Goal: Communication & Community: Ask a question

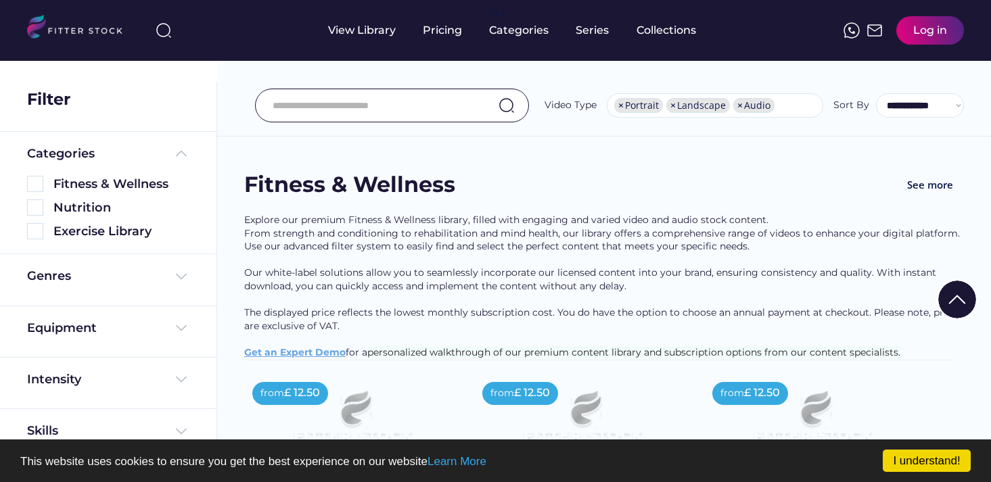
select select "**********"
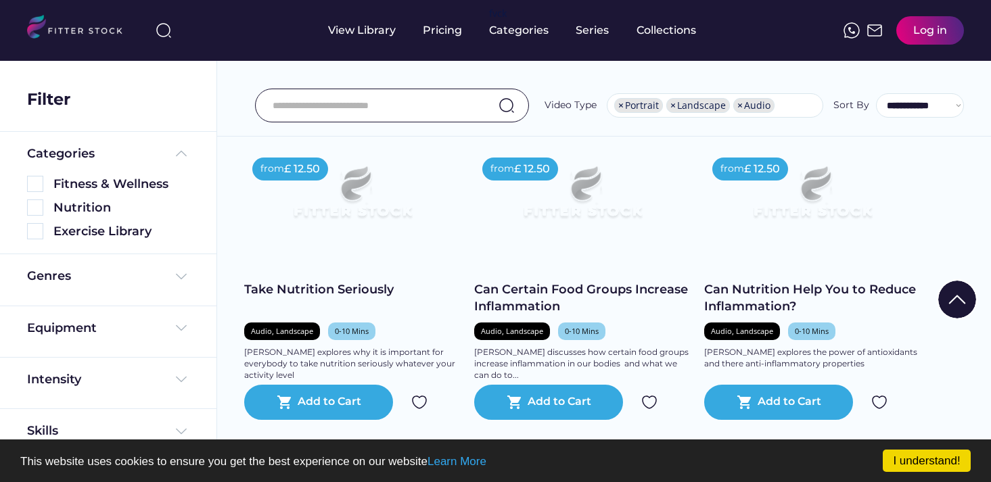
scroll to position [23, 0]
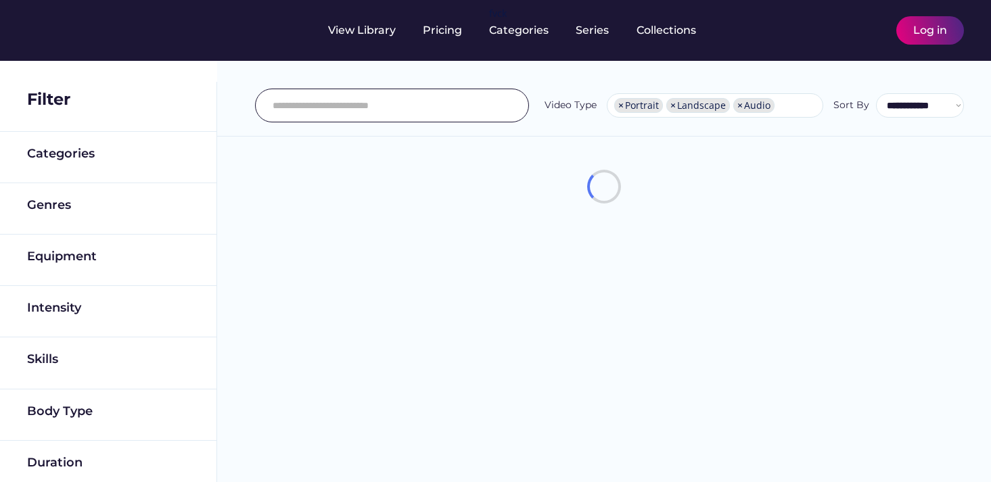
select select "**********"
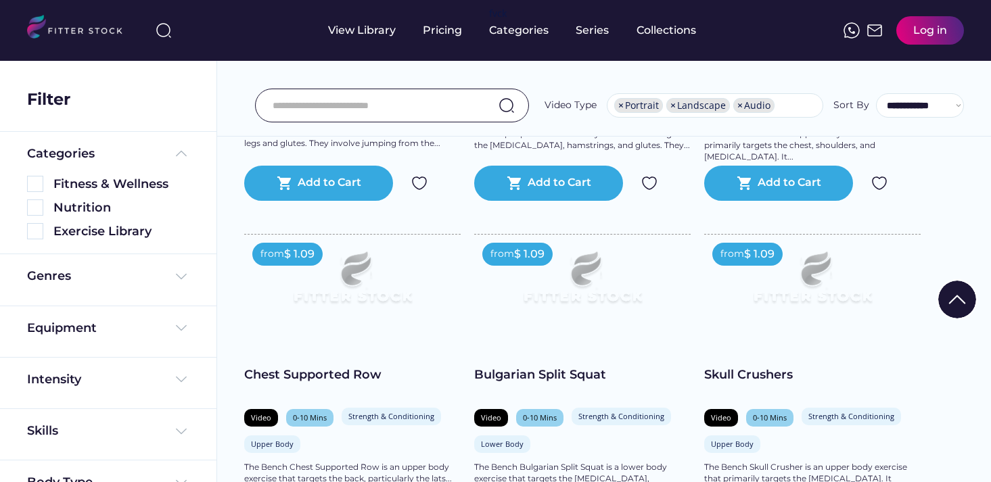
scroll to position [6678, 0]
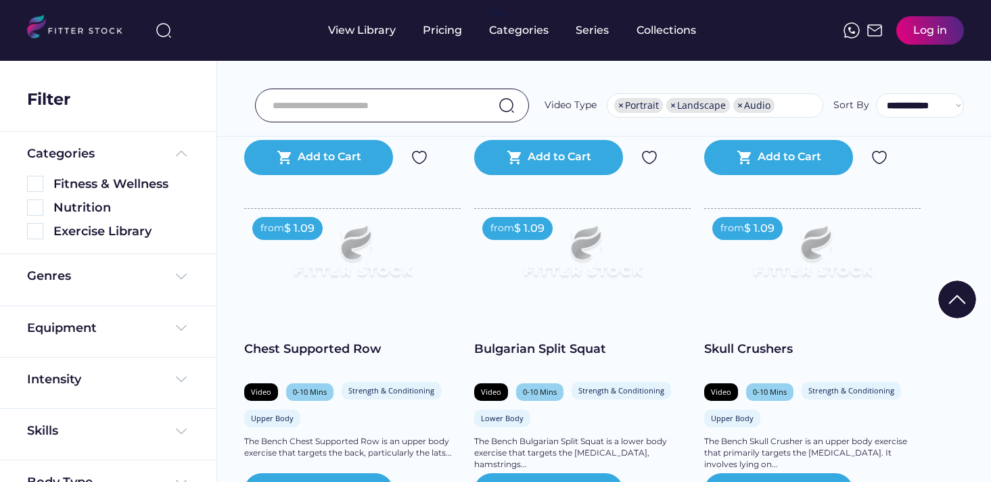
click at [444, 175] on div "shopping_cart Add to Cart" at bounding box center [352, 157] width 216 height 35
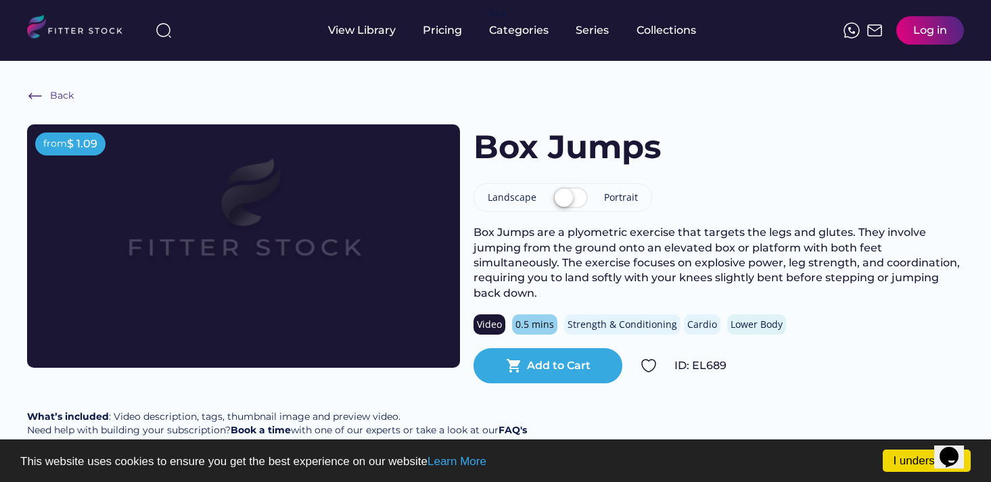
click at [316, 259] on img at bounding box center [243, 221] width 346 height 195
click at [576, 206] on label at bounding box center [570, 199] width 41 height 30
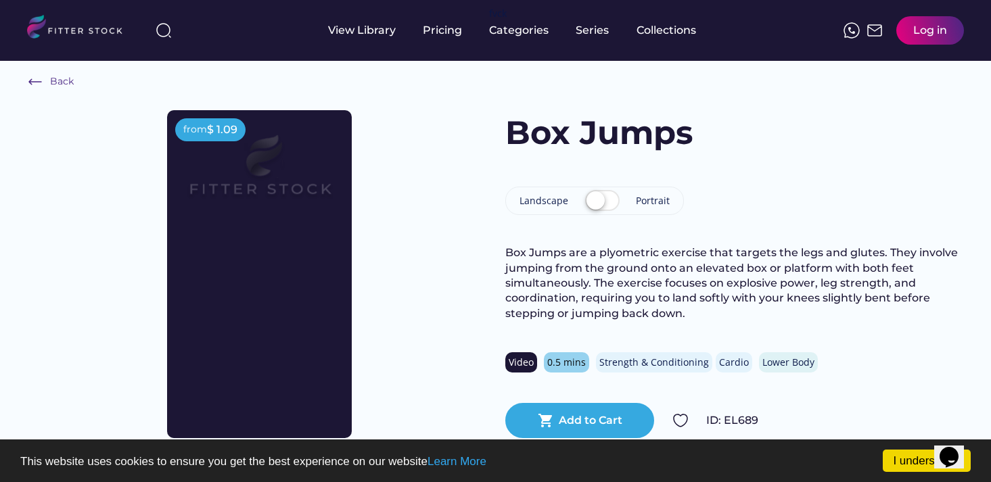
scroll to position [14, 0]
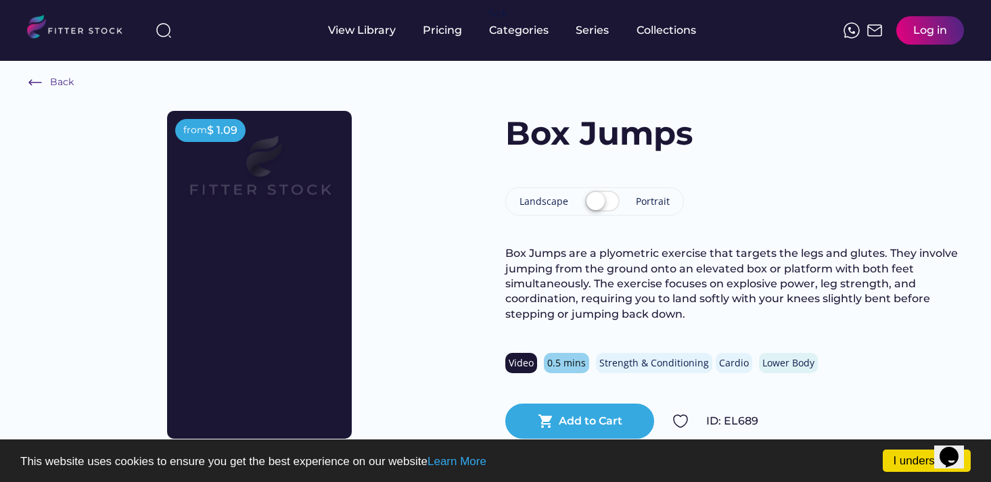
click at [591, 202] on label at bounding box center [602, 202] width 41 height 30
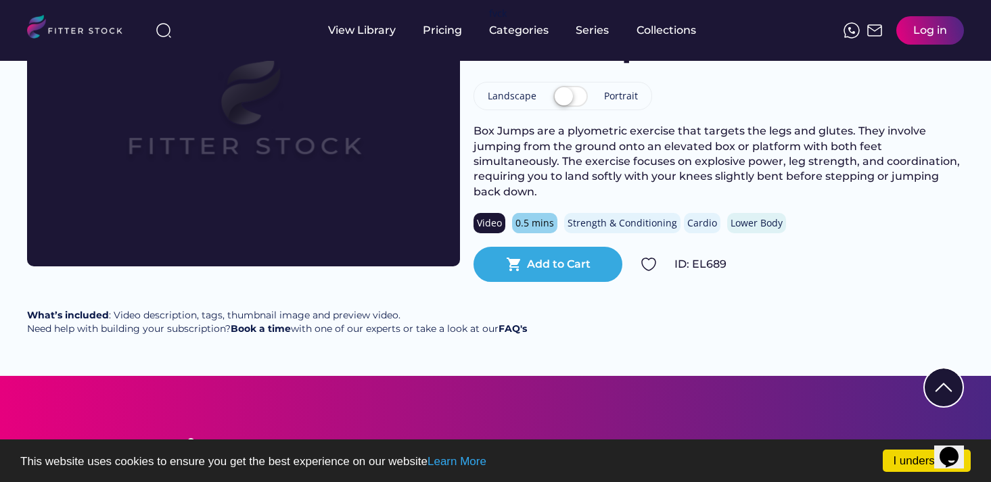
scroll to position [0, 0]
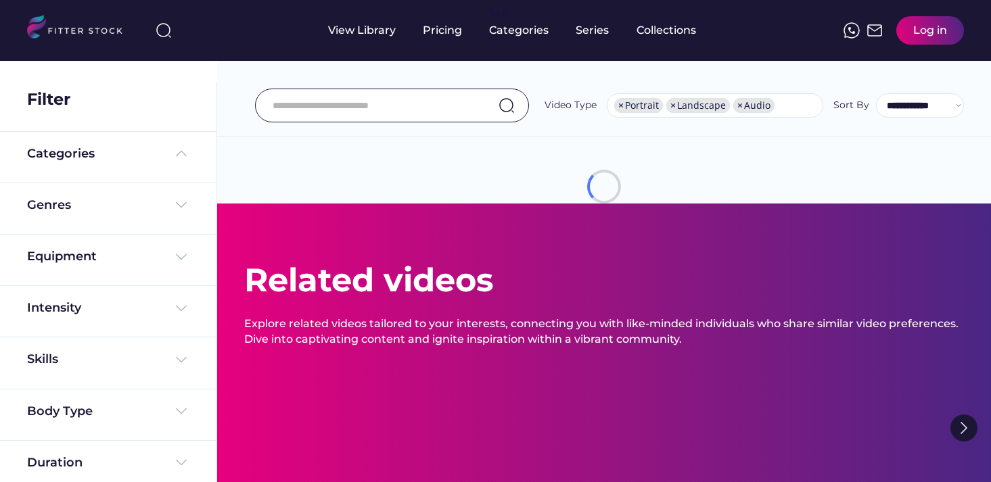
select select "**********"
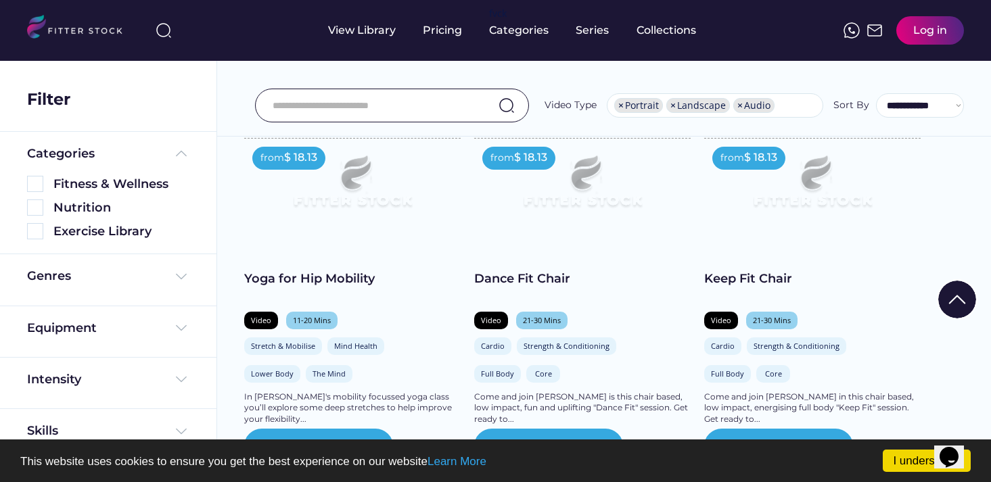
scroll to position [593, 0]
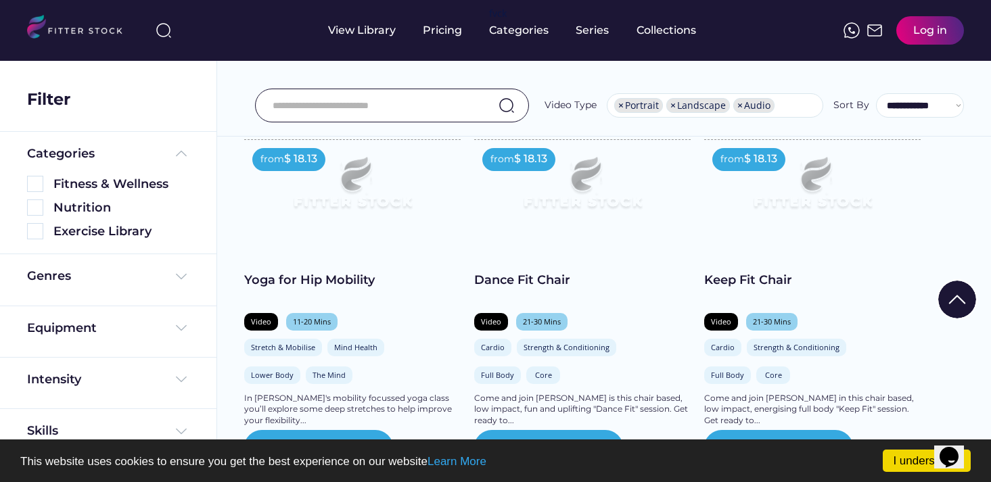
click at [347, 194] on img at bounding box center [352, 188] width 173 height 97
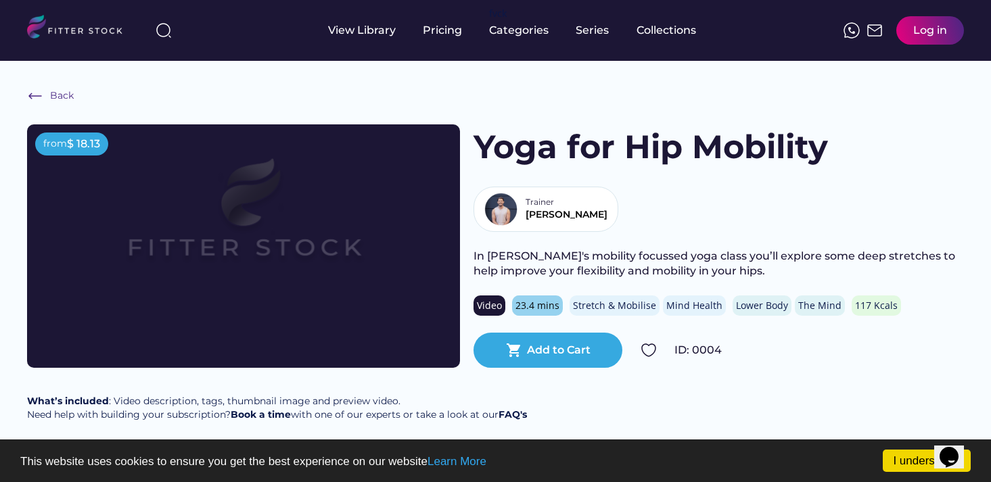
click at [422, 387] on div "Back from $ 18.13 Yoga for Hip Mobility Trainer Luke In Luke's mobility focusse…" at bounding box center [495, 261] width 991 height 401
click at [297, 243] on img at bounding box center [243, 221] width 346 height 195
click at [340, 156] on img at bounding box center [243, 221] width 346 height 195
click at [32, 90] on img at bounding box center [35, 96] width 16 height 16
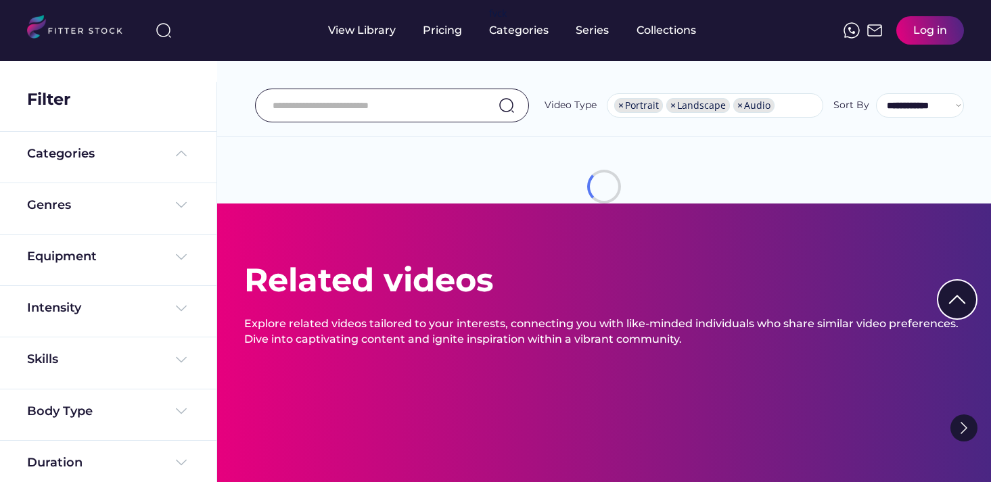
select select "**********"
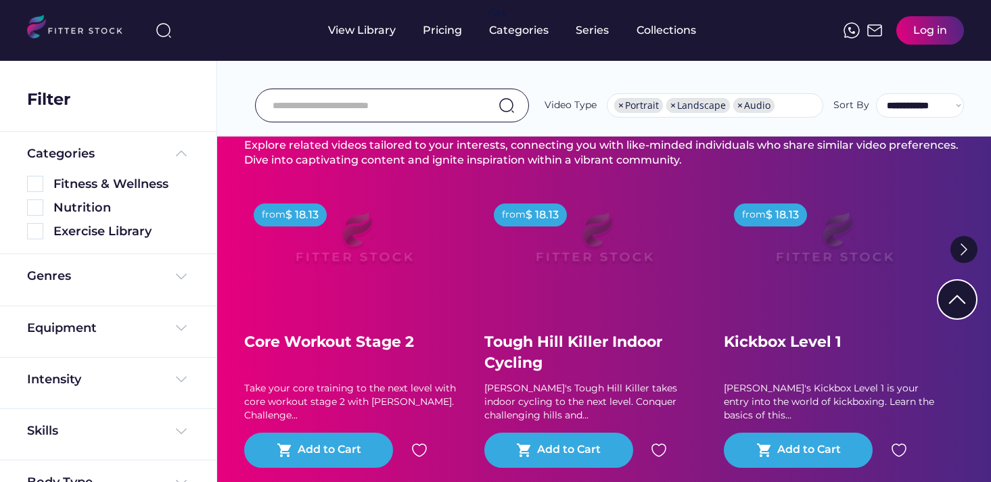
scroll to position [7680, 0]
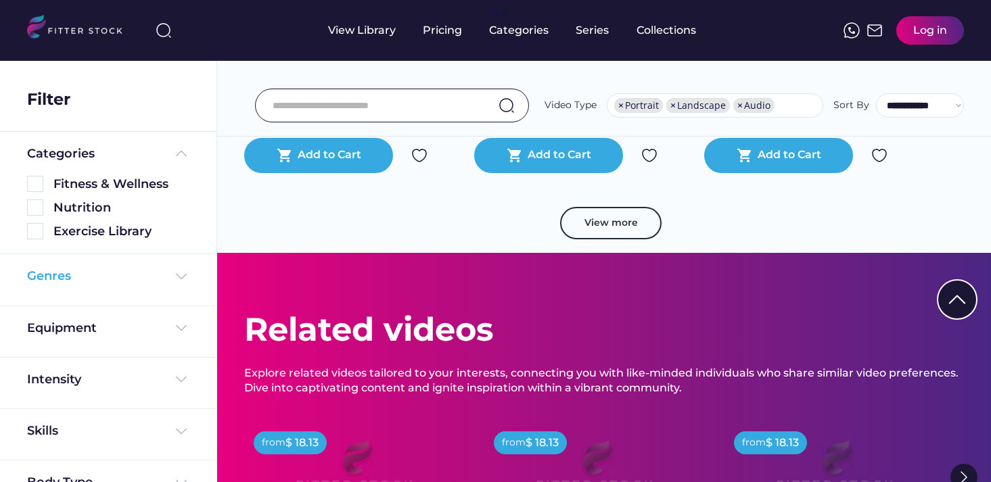
click at [173, 271] on img at bounding box center [181, 277] width 16 height 16
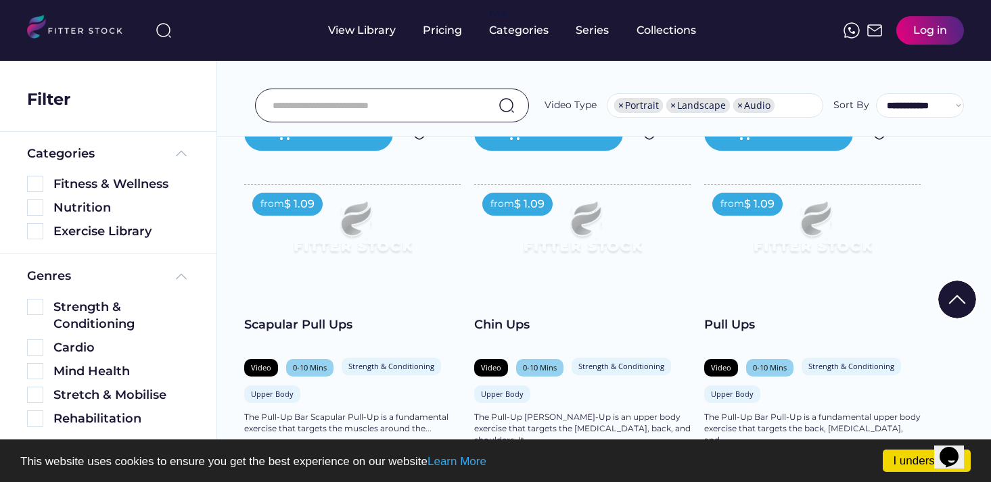
scroll to position [7370, 0]
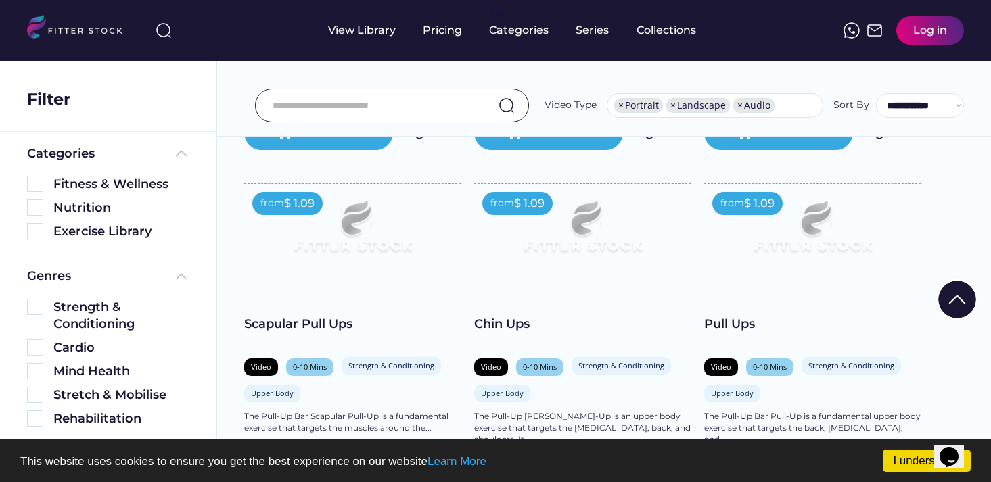
click at [595, 263] on img at bounding box center [582, 232] width 173 height 97
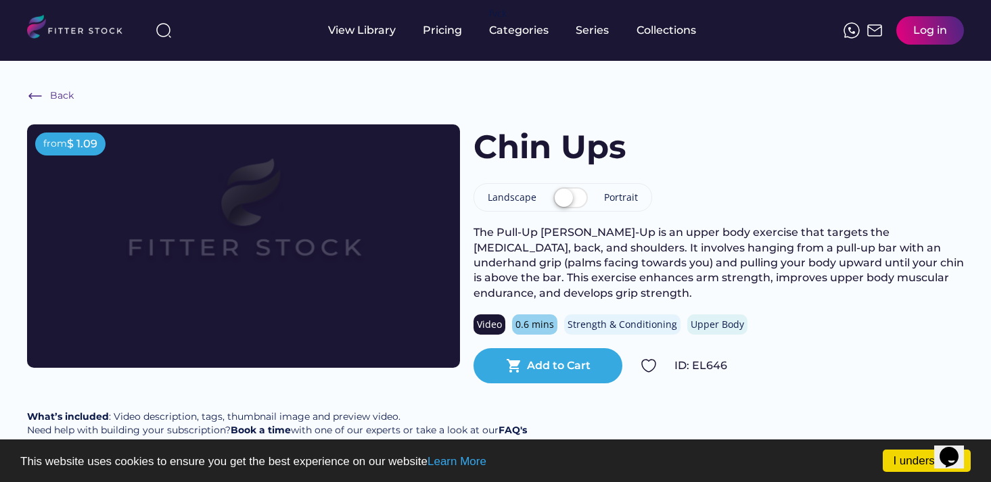
click at [241, 259] on img at bounding box center [243, 221] width 346 height 195
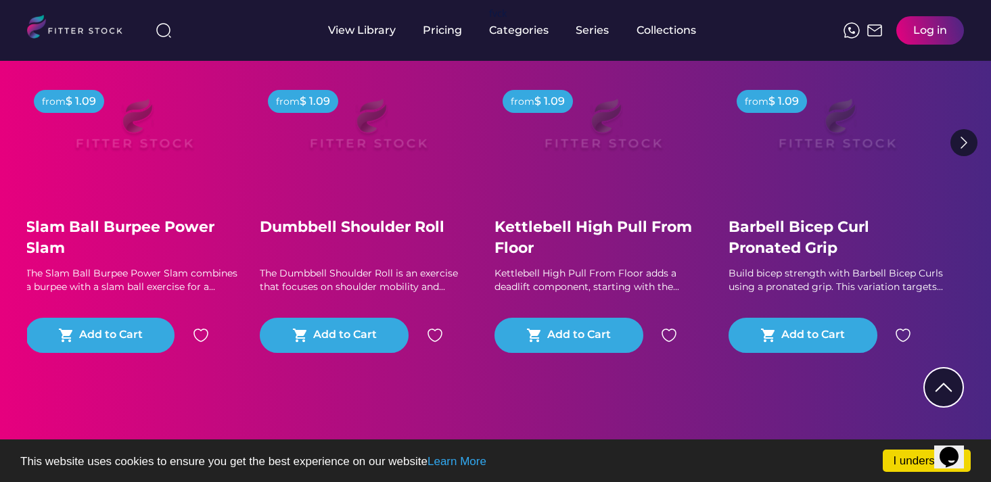
scroll to position [543, 0]
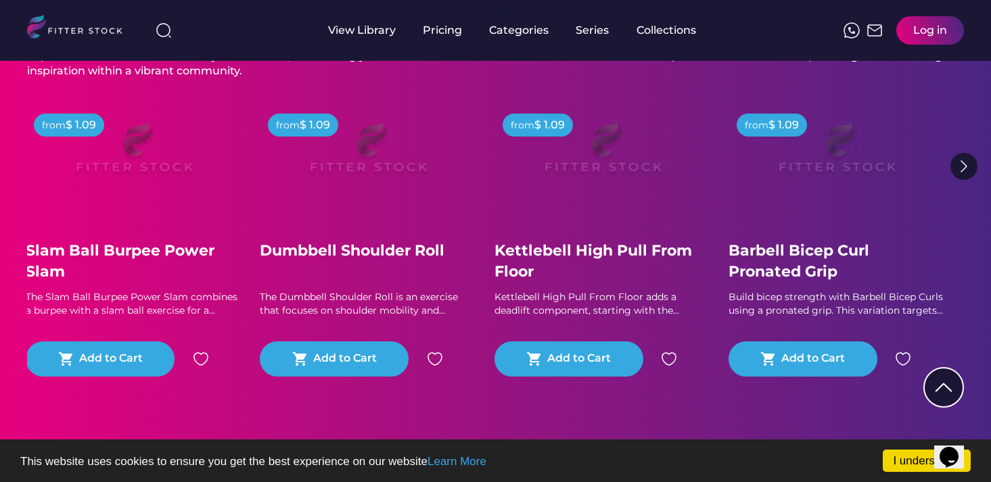
click at [793, 177] on img at bounding box center [836, 154] width 173 height 97
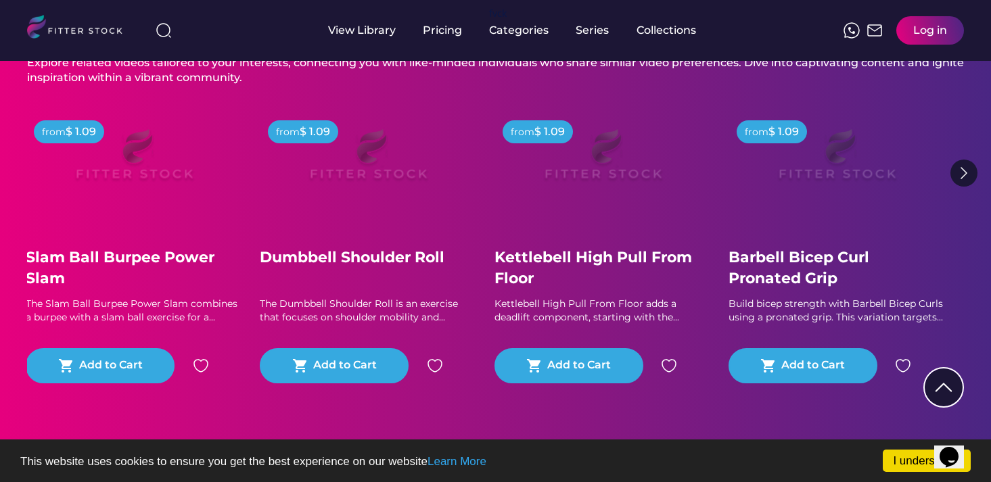
scroll to position [530, 0]
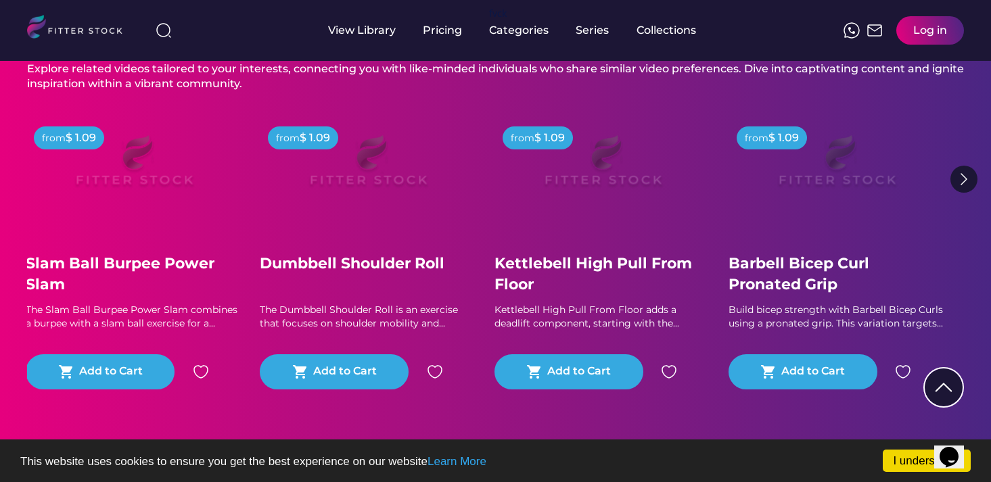
click at [838, 330] on div "Build bicep strength with Barbell Bicep Curls using a pronated grip. This varia…" at bounding box center [837, 317] width 216 height 26
click at [850, 191] on img at bounding box center [836, 166] width 173 height 97
click at [371, 34] on div "View Library" at bounding box center [362, 30] width 68 height 15
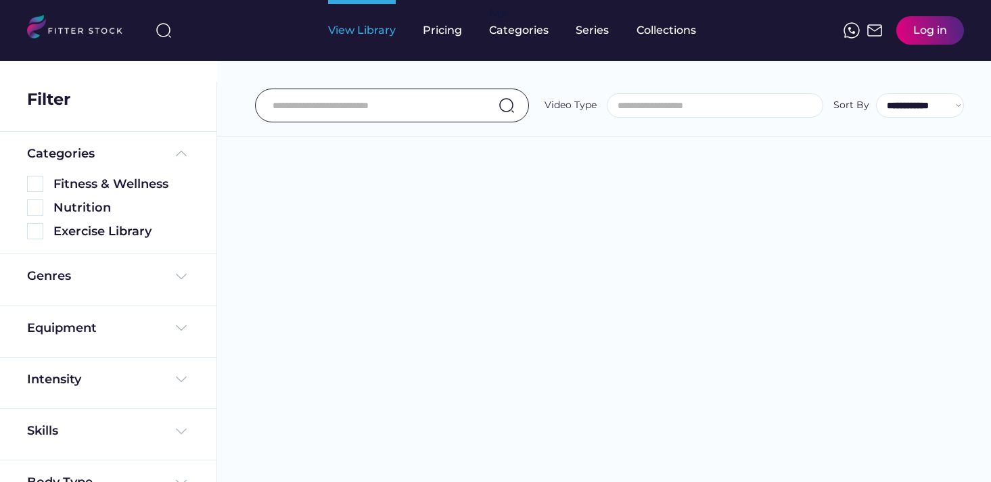
select select
select select "**********"
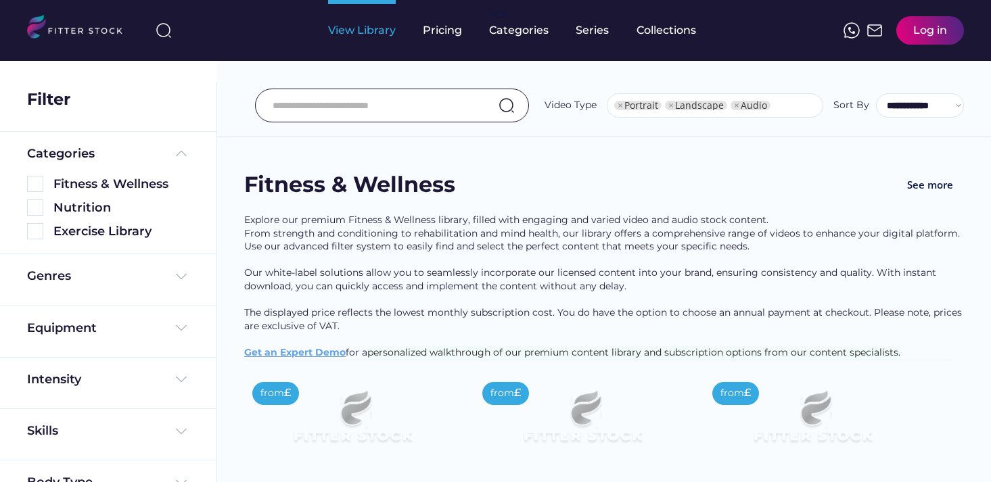
select select "**********"
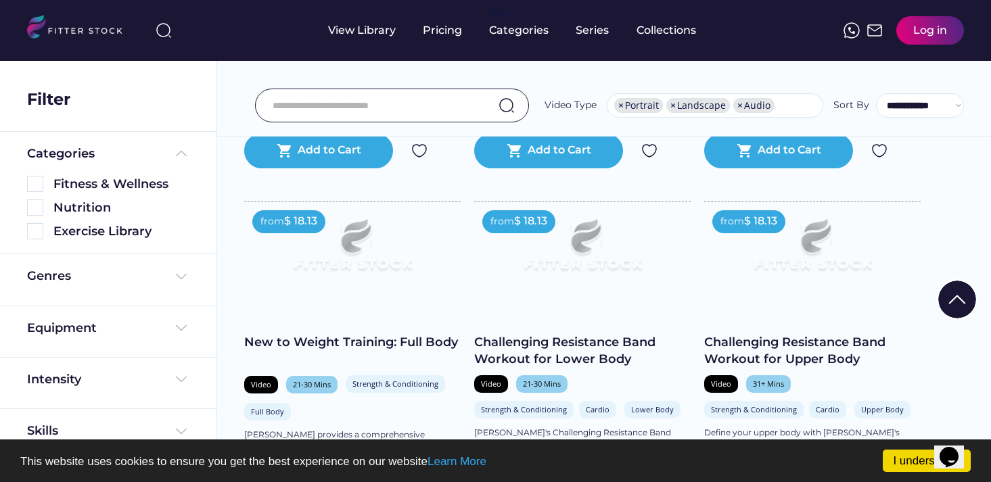
scroll to position [2302, 0]
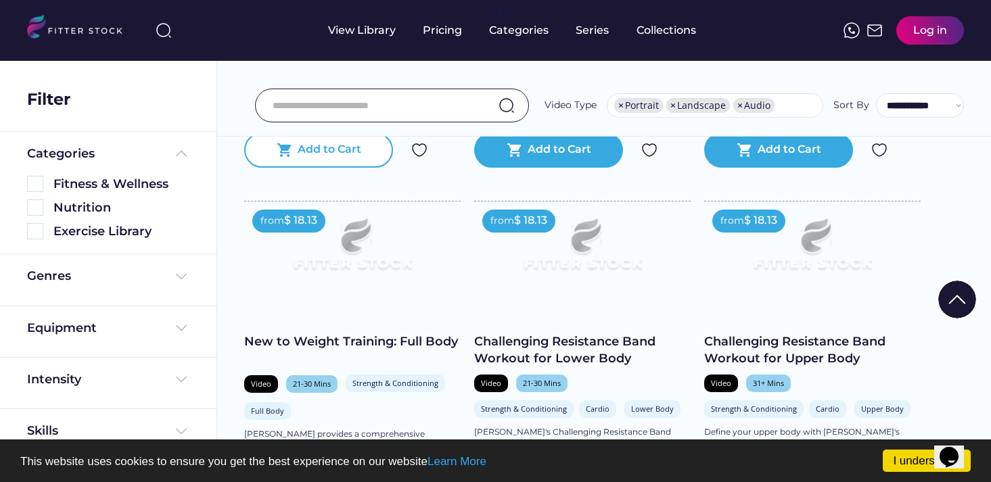
click at [310, 168] on div "shopping_cart Add to Cart" at bounding box center [318, 150] width 149 height 35
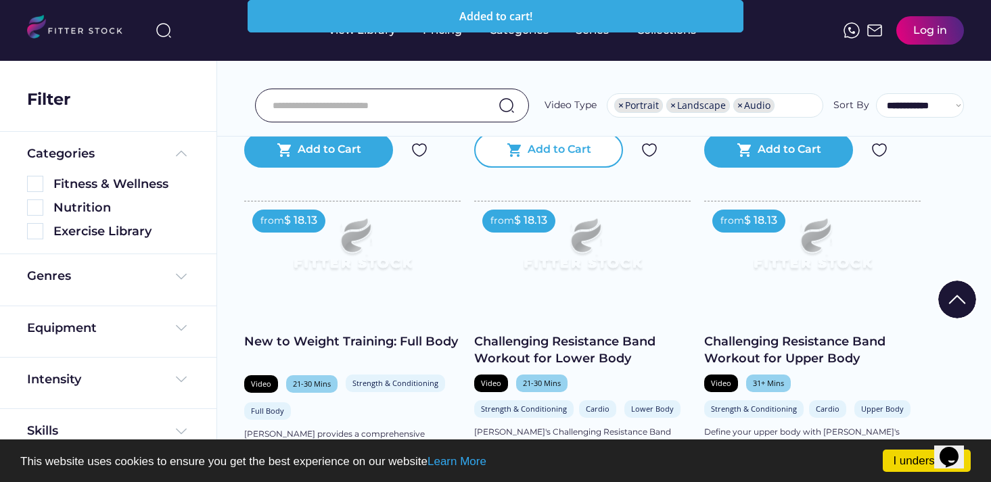
click at [570, 152] on div "shopping_cart Add to Cart" at bounding box center [548, 150] width 149 height 35
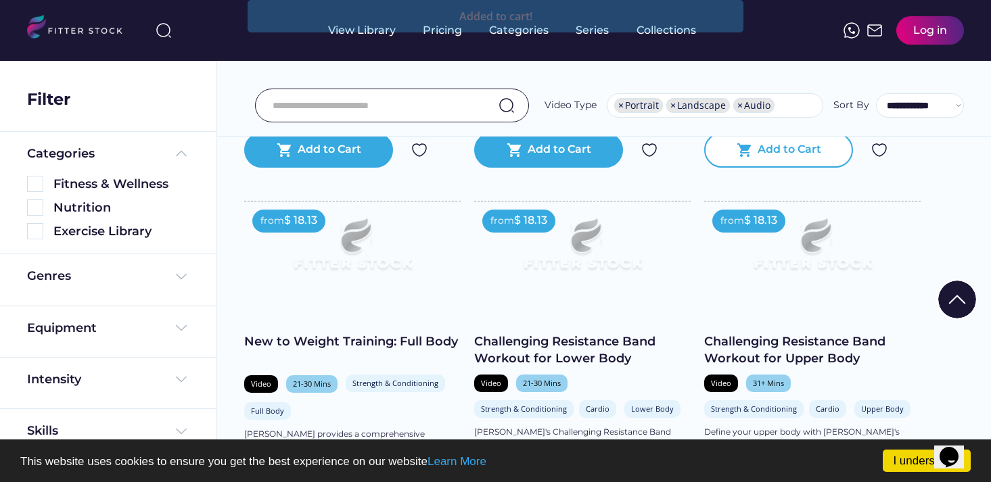
click at [770, 168] on div "shopping_cart Add to Cart" at bounding box center [778, 150] width 149 height 35
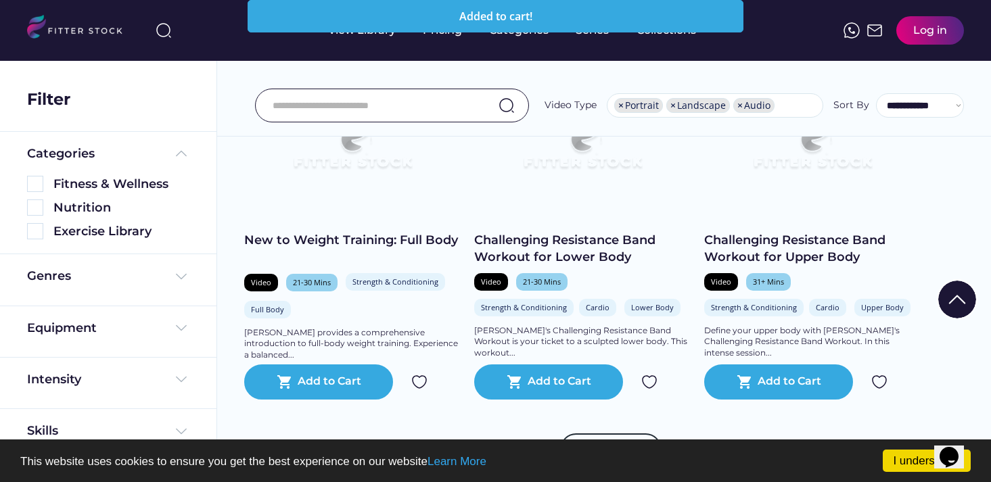
scroll to position [2426, 0]
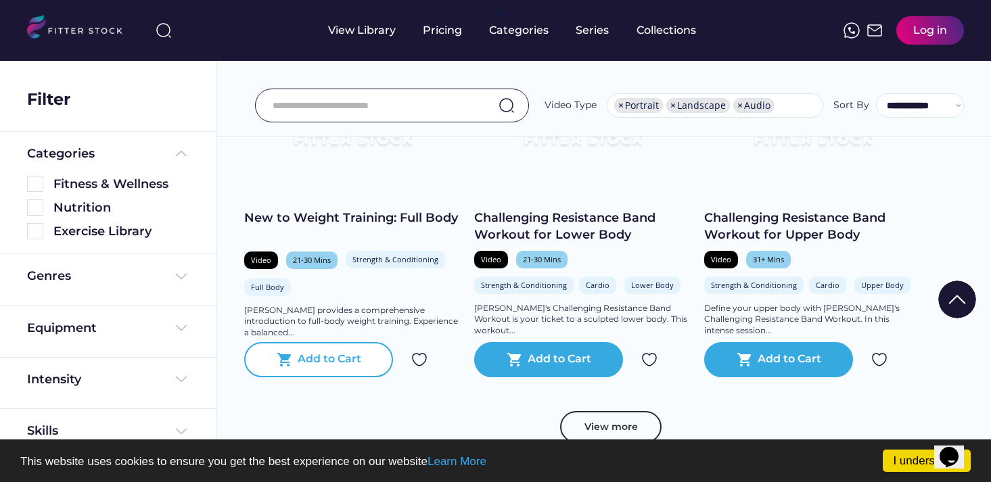
click at [342, 368] on div "Add to Cart" at bounding box center [330, 360] width 64 height 16
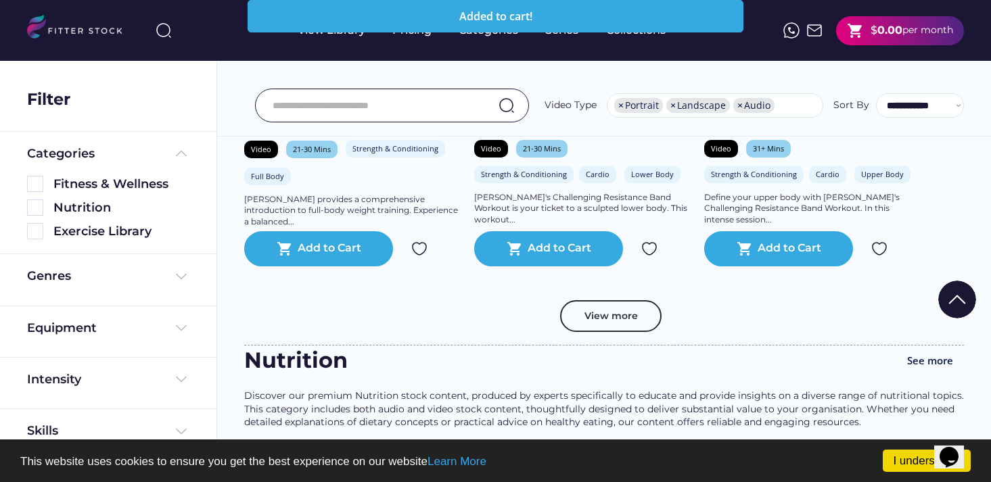
scroll to position [2521, 0]
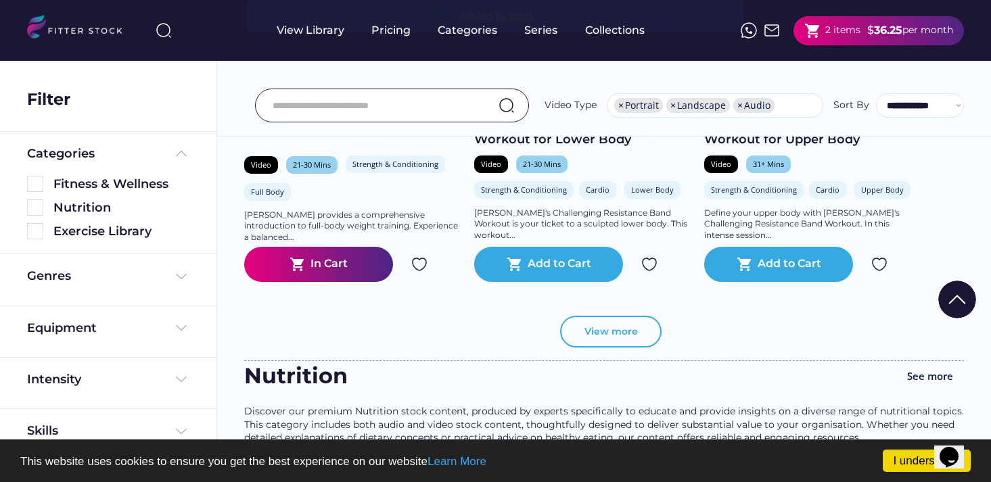
click at [633, 348] on button "View more" at bounding box center [610, 332] width 101 height 32
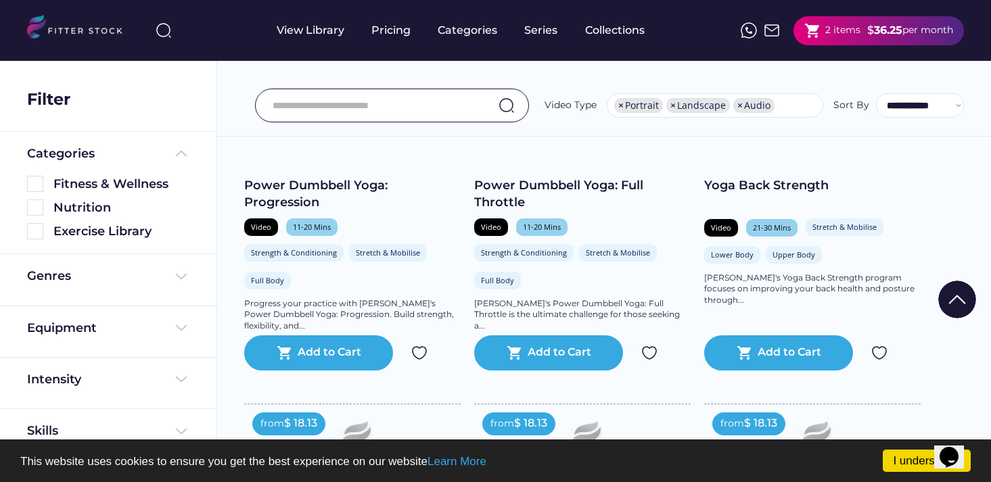
scroll to position [3832, 0]
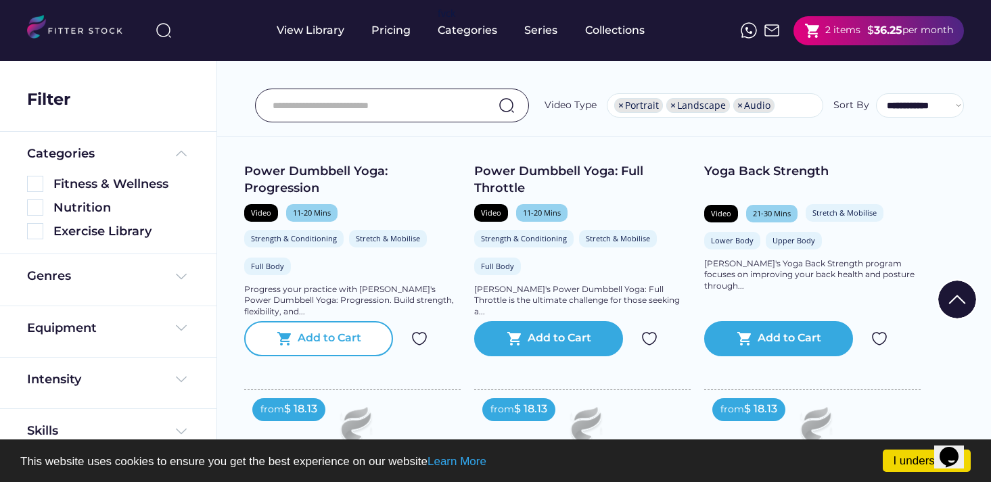
click at [375, 340] on div "shopping_cart Add to Cart" at bounding box center [318, 338] width 149 height 35
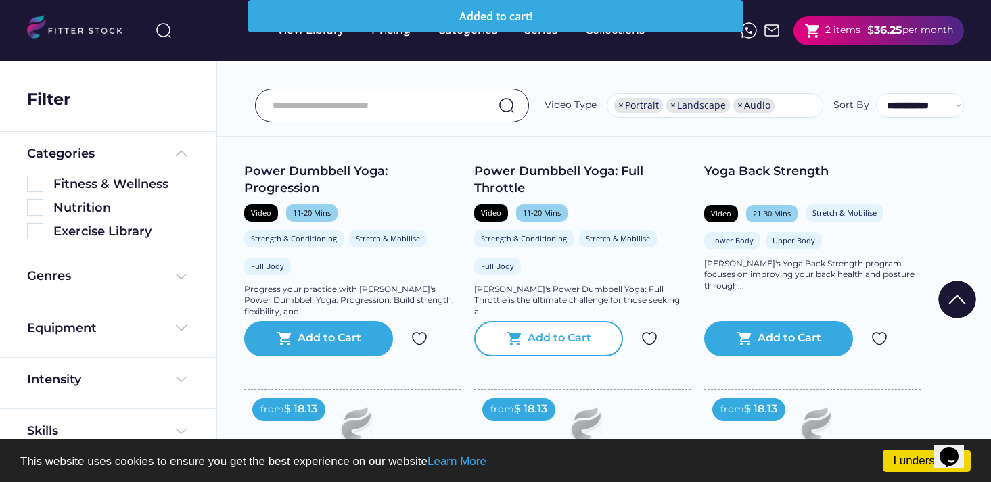
click at [554, 347] on div "Add to Cart" at bounding box center [560, 339] width 64 height 16
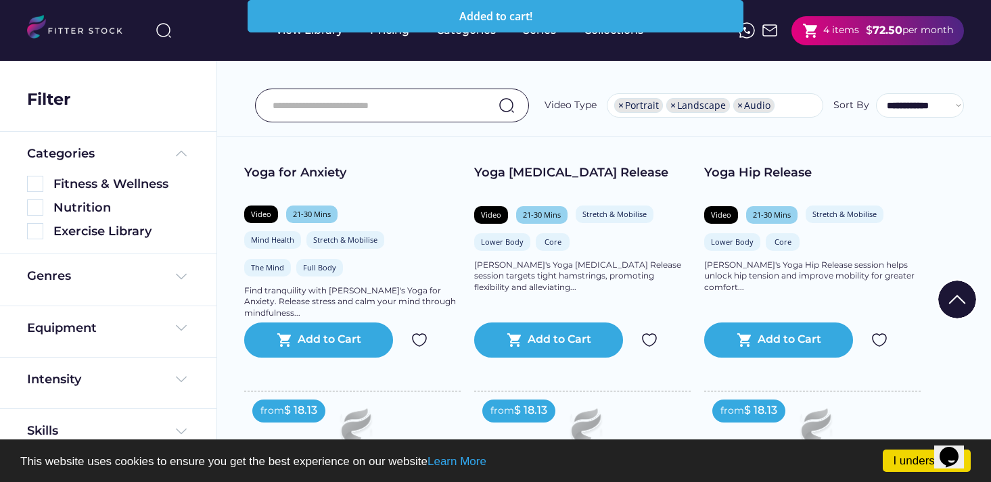
scroll to position [4211, 0]
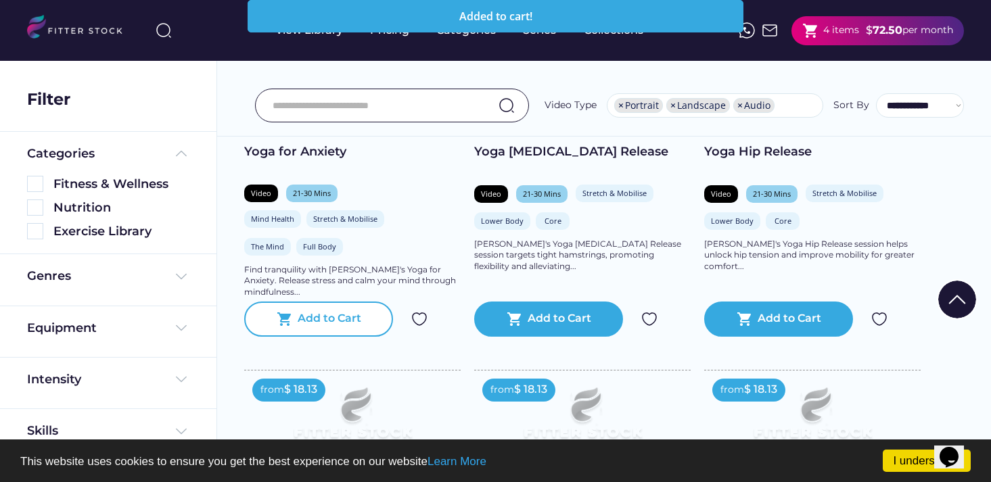
click at [309, 327] on div "Add to Cart" at bounding box center [330, 319] width 64 height 16
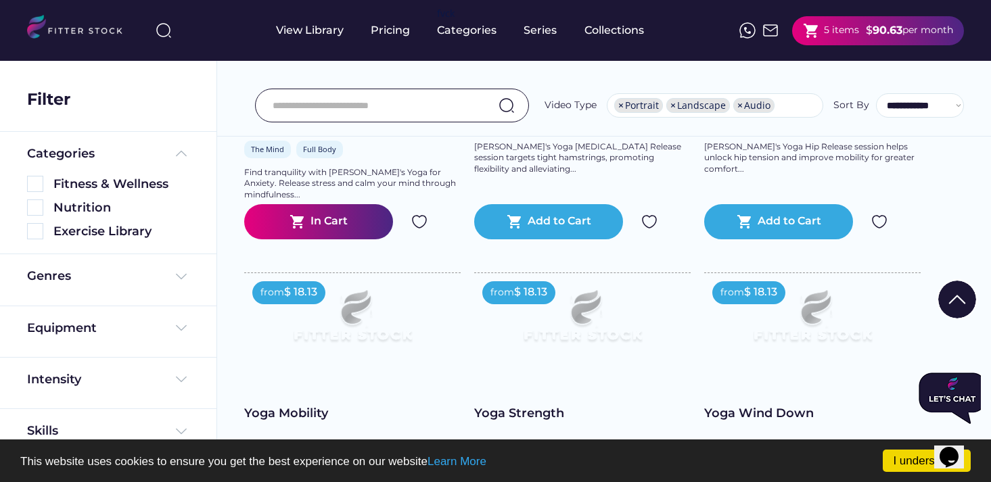
scroll to position [4299, 0]
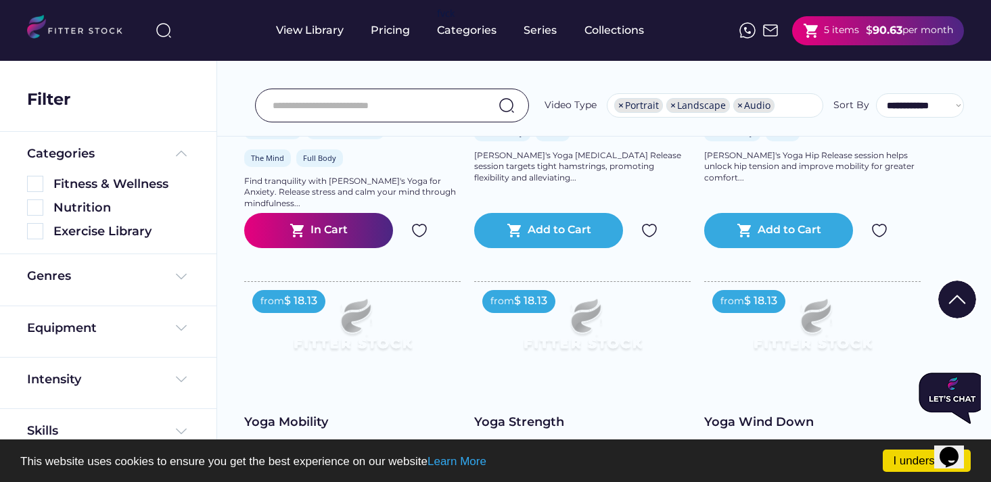
click at [867, 23] on div "$" at bounding box center [869, 30] width 7 height 15
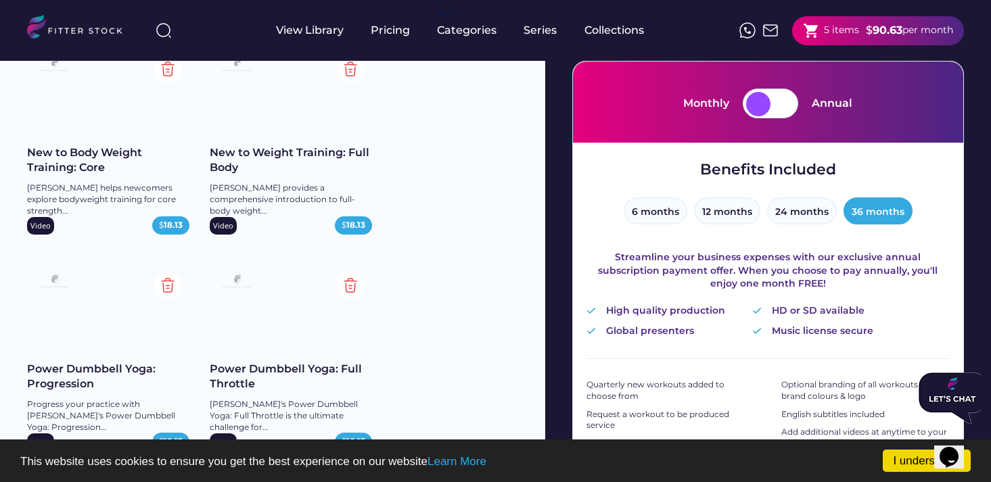
scroll to position [145, 0]
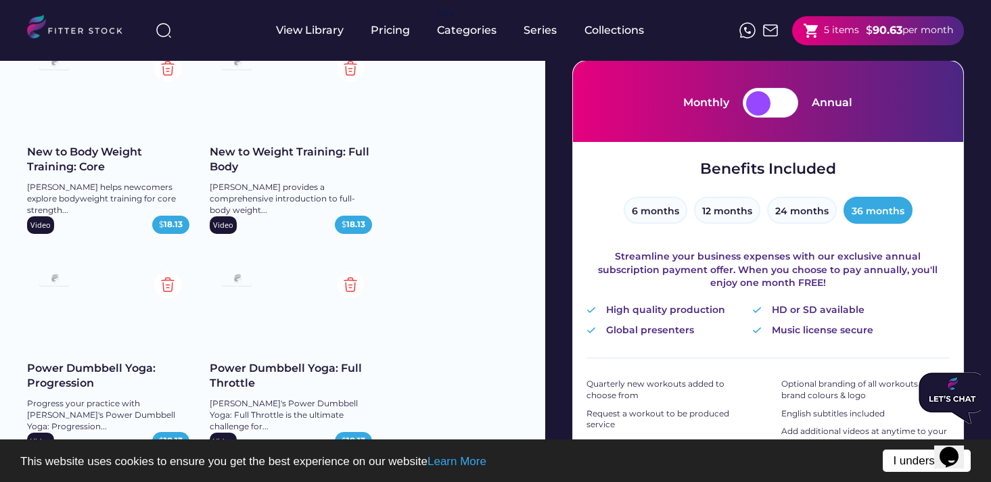
click at [919, 457] on link "I understand!" at bounding box center [927, 461] width 88 height 22
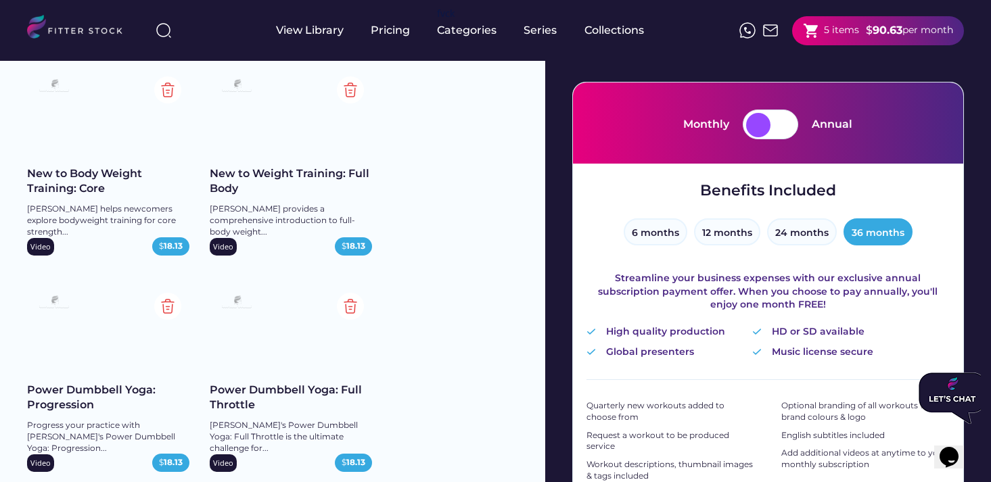
scroll to position [106, 0]
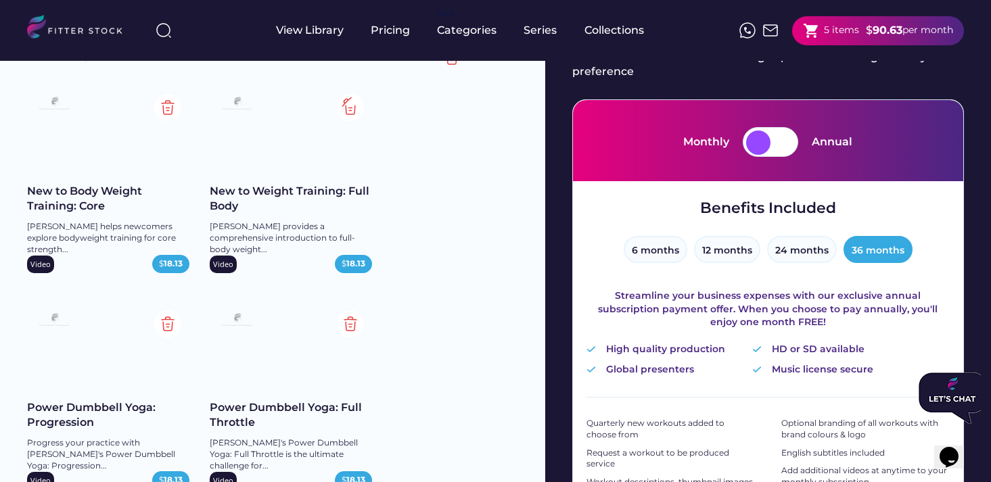
click at [348, 101] on img at bounding box center [350, 107] width 27 height 27
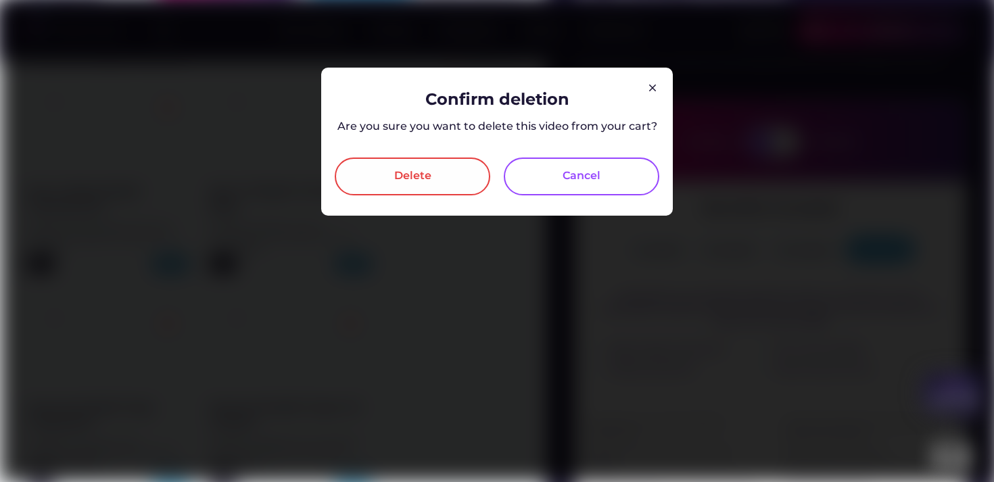
click at [417, 183] on div "Delete" at bounding box center [412, 176] width 37 height 16
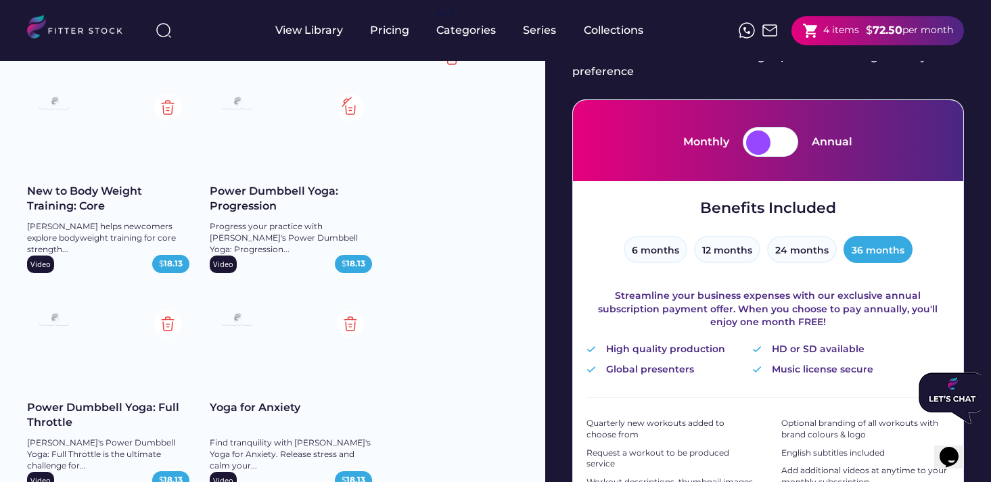
click at [361, 108] on img at bounding box center [350, 107] width 27 height 27
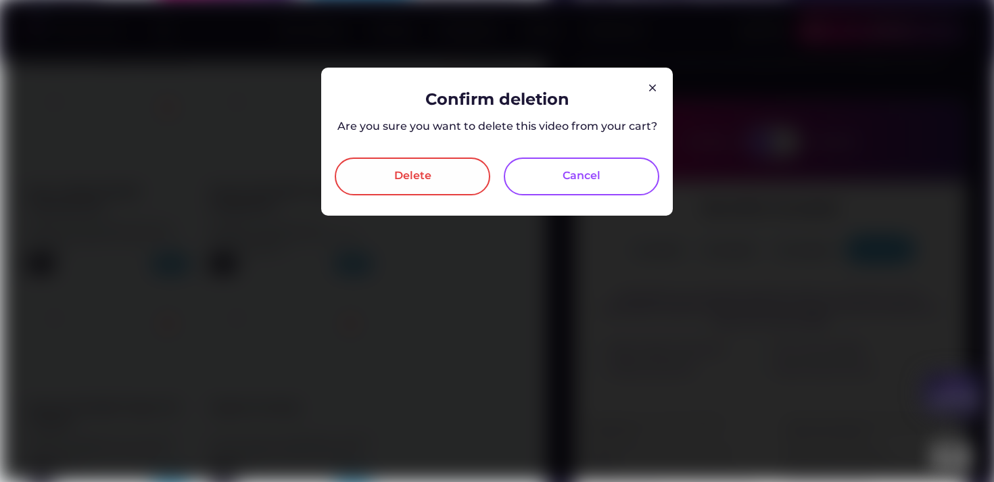
click at [421, 185] on div "Delete" at bounding box center [413, 177] width 156 height 38
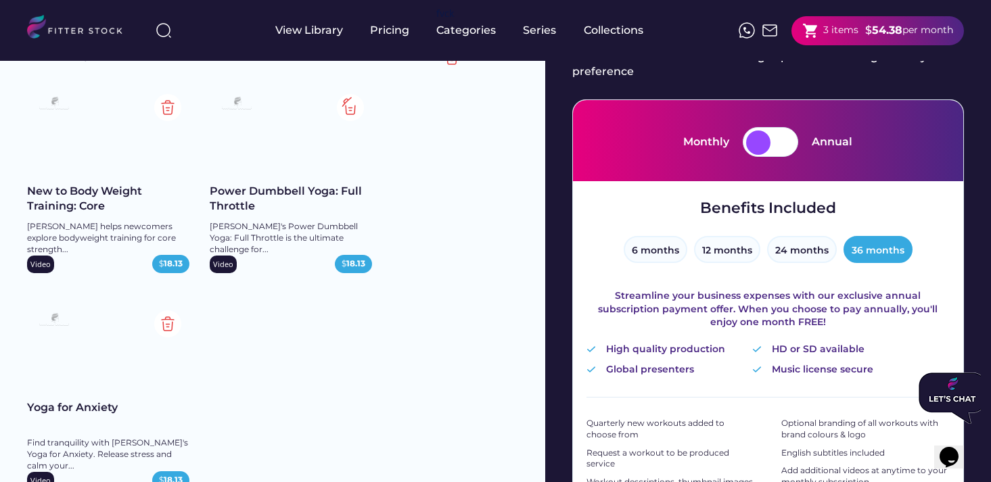
click at [350, 106] on img at bounding box center [350, 107] width 27 height 27
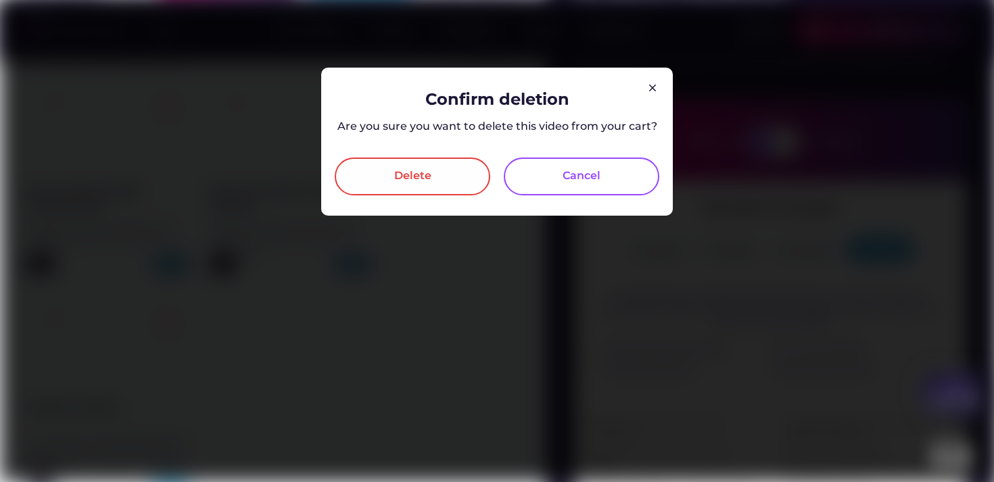
click at [369, 176] on div "Delete" at bounding box center [413, 177] width 156 height 38
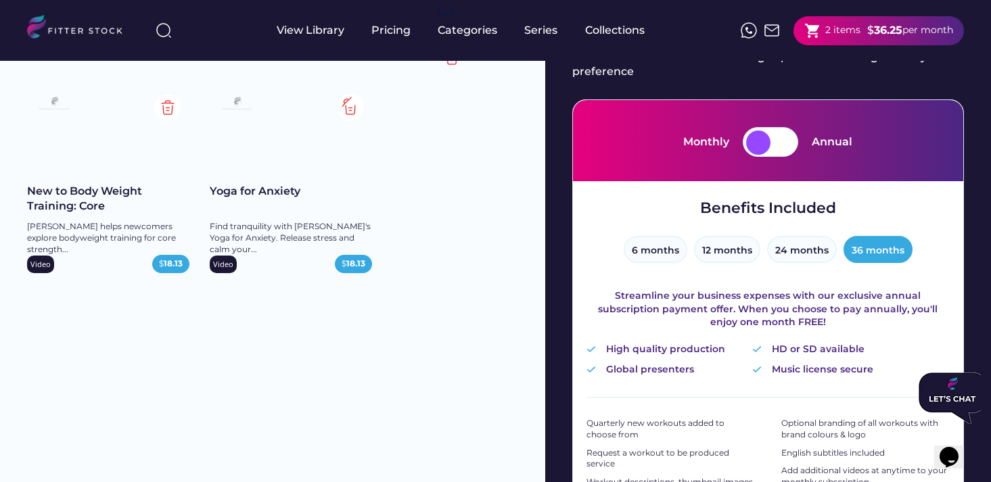
click at [348, 117] on img at bounding box center [350, 107] width 27 height 27
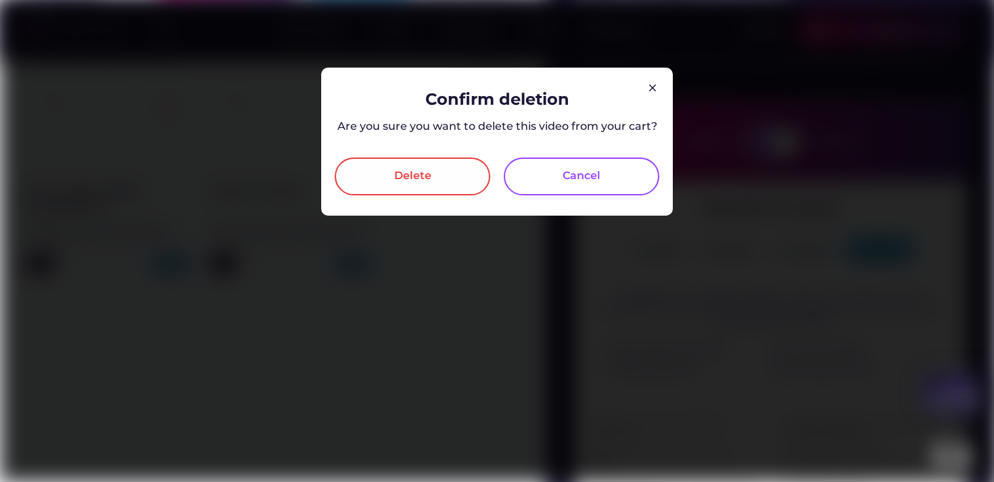
click at [392, 193] on div "Delete" at bounding box center [413, 177] width 156 height 38
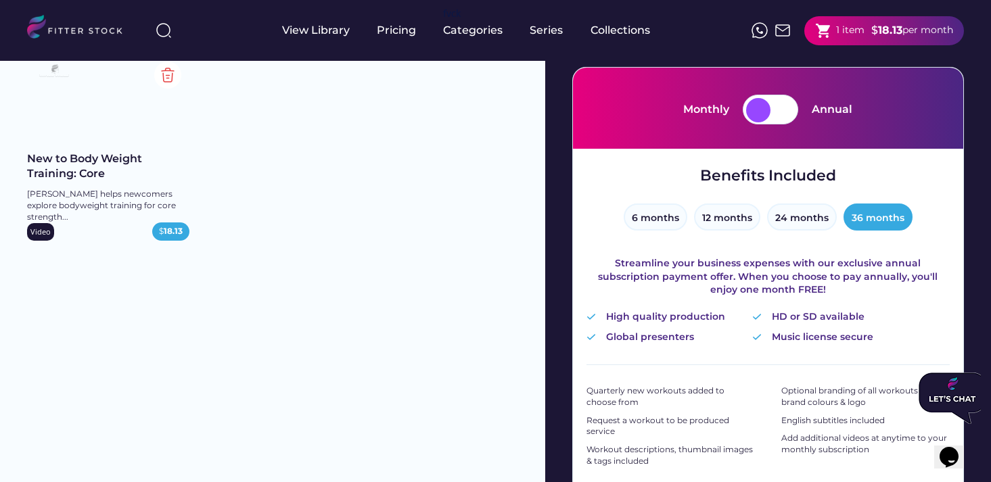
scroll to position [138, 0]
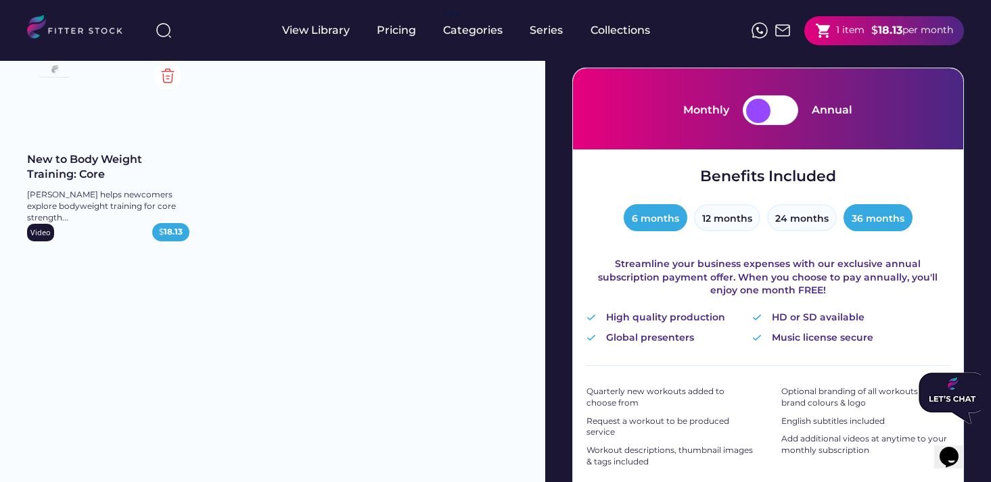
click at [642, 214] on button "6 months" at bounding box center [656, 217] width 64 height 27
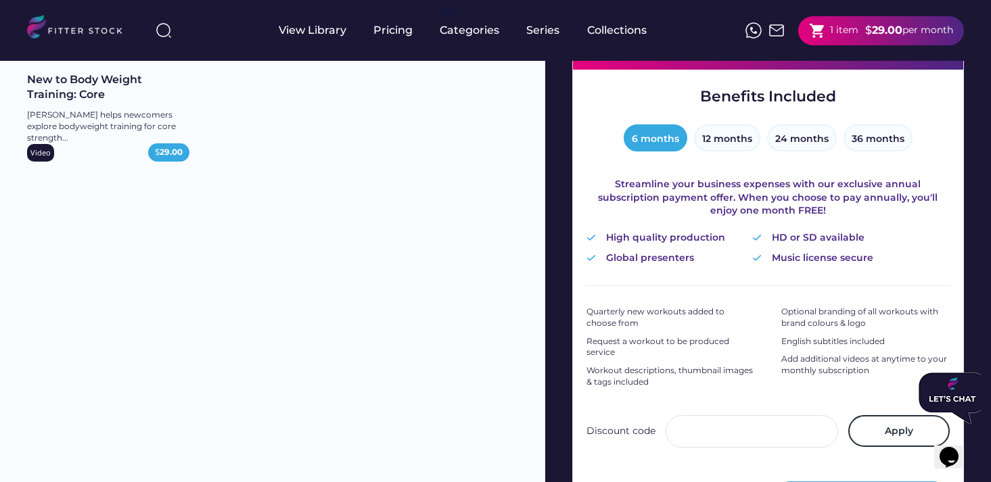
scroll to position [216, 0]
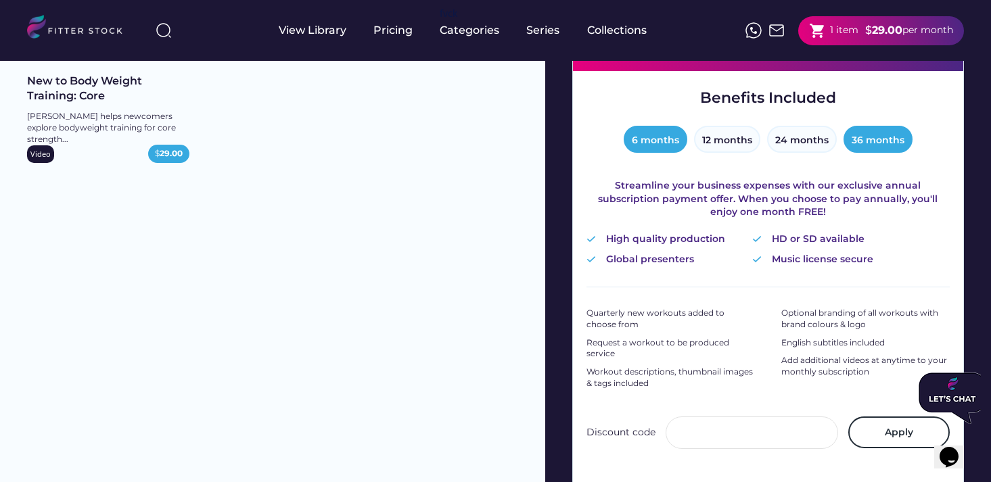
click at [879, 143] on button "36 months" at bounding box center [878, 139] width 69 height 27
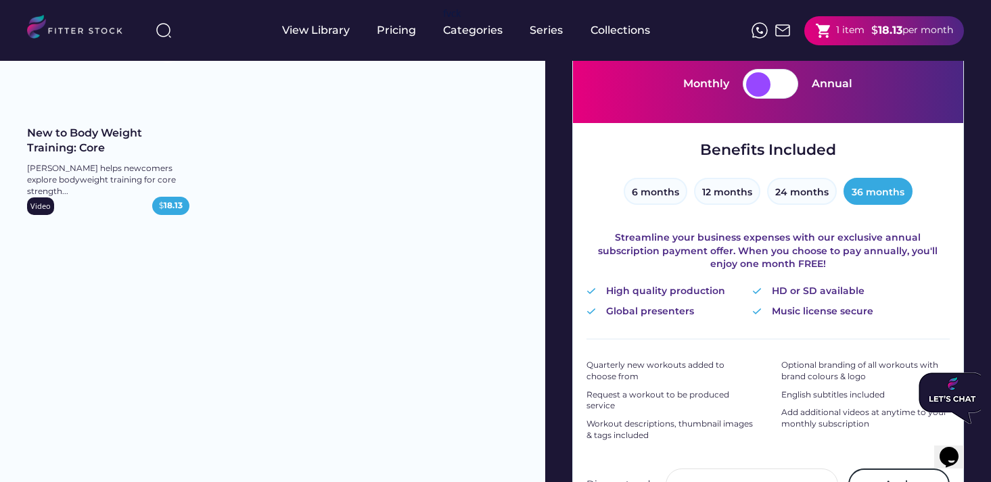
scroll to position [137, 0]
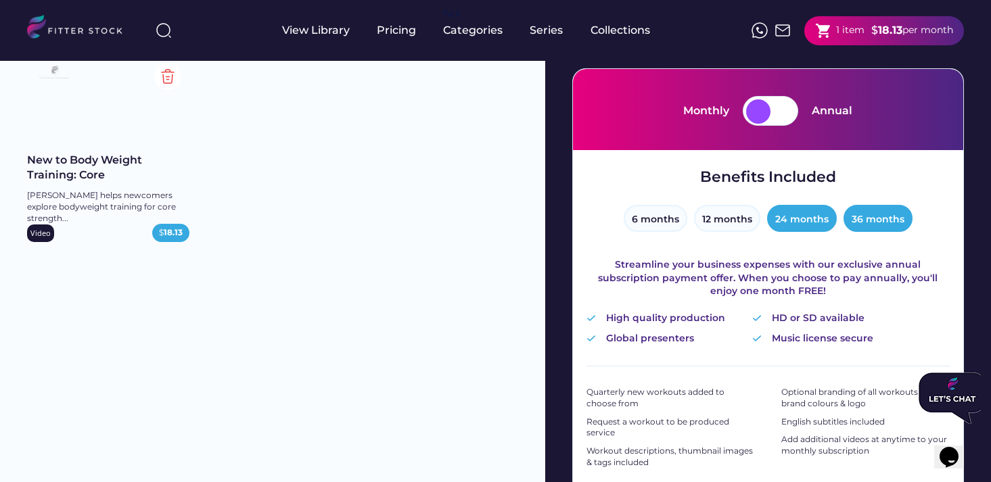
click at [787, 220] on button "24 months" at bounding box center [802, 218] width 70 height 27
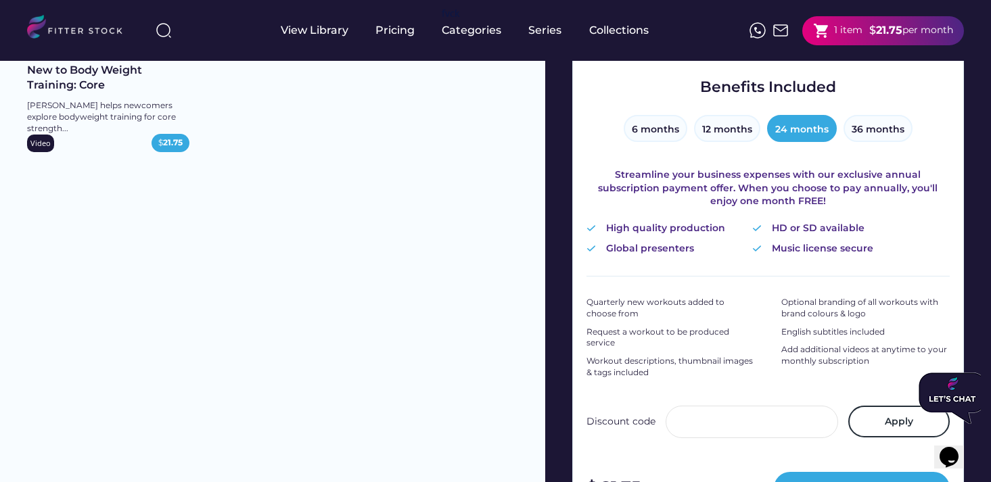
scroll to position [180, 0]
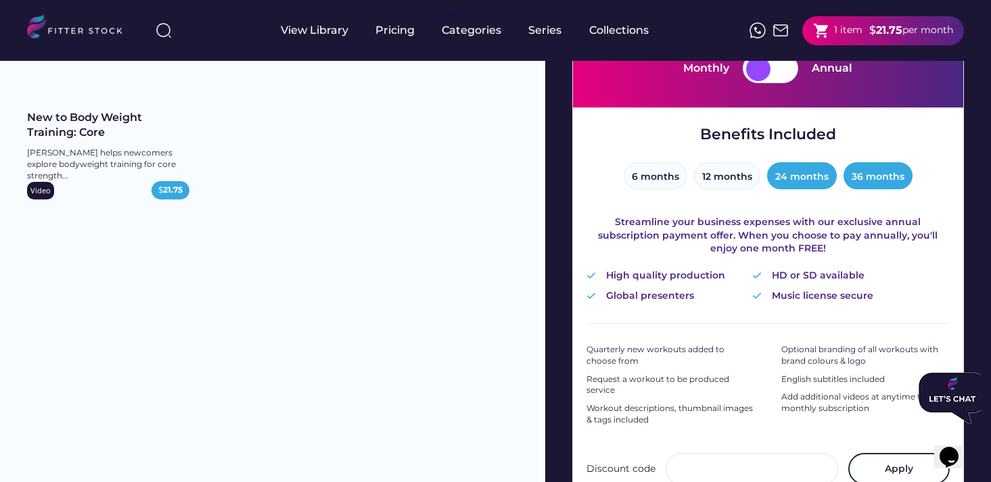
click at [881, 166] on button "36 months" at bounding box center [878, 175] width 69 height 27
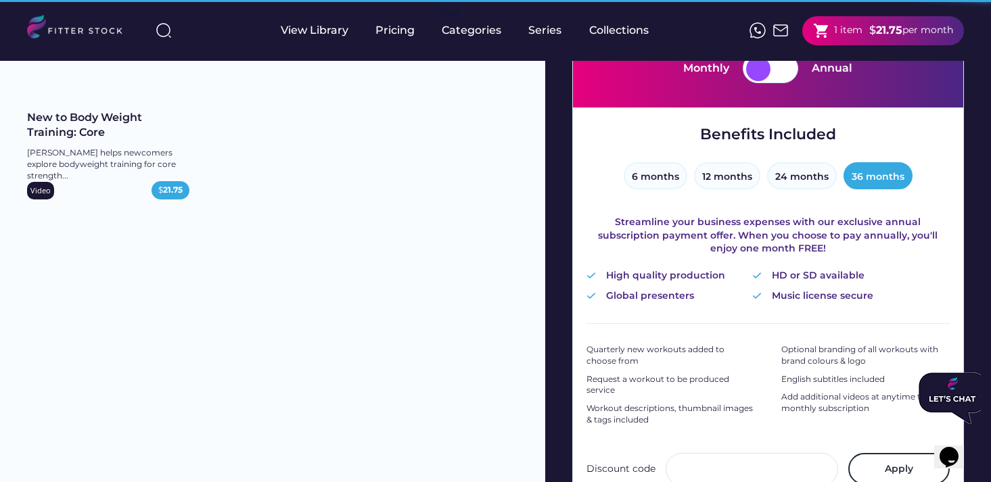
scroll to position [139, 0]
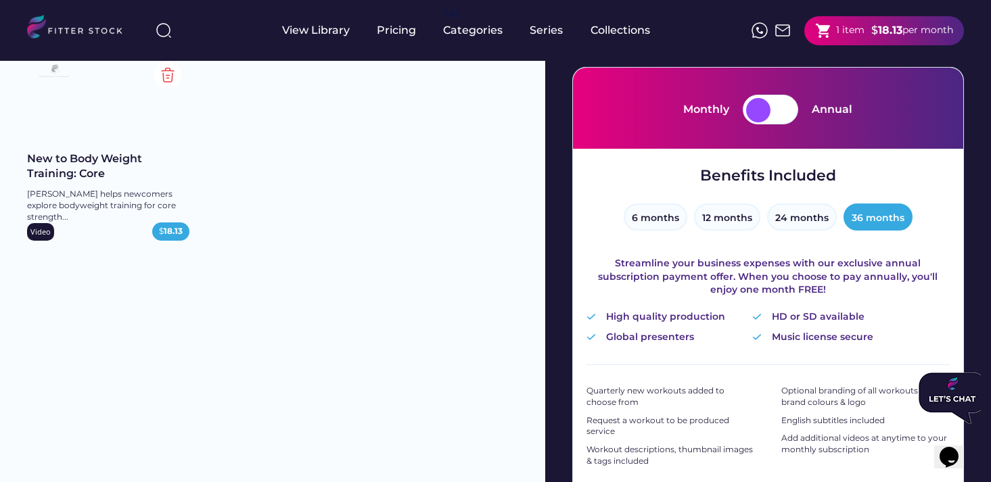
click at [764, 116] on div at bounding box center [758, 110] width 24 height 24
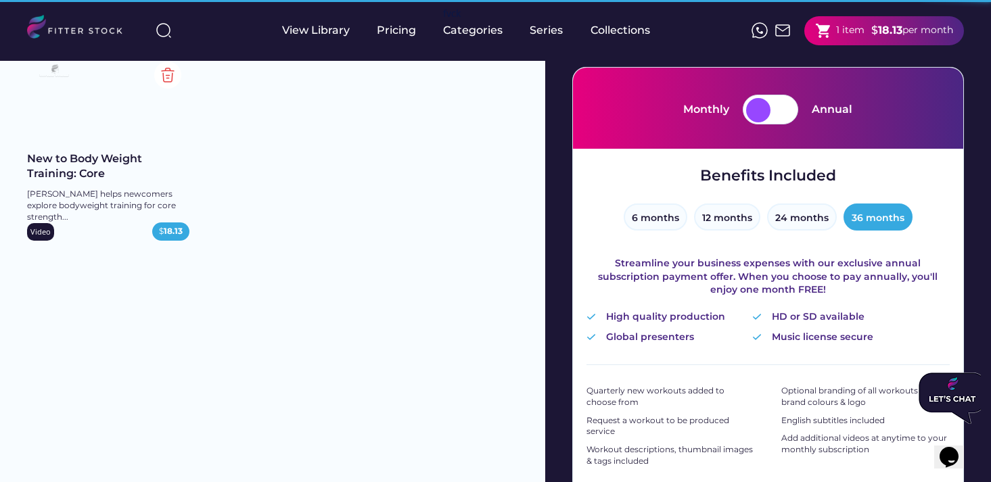
click at [829, 112] on div "Annual" at bounding box center [832, 109] width 41 height 15
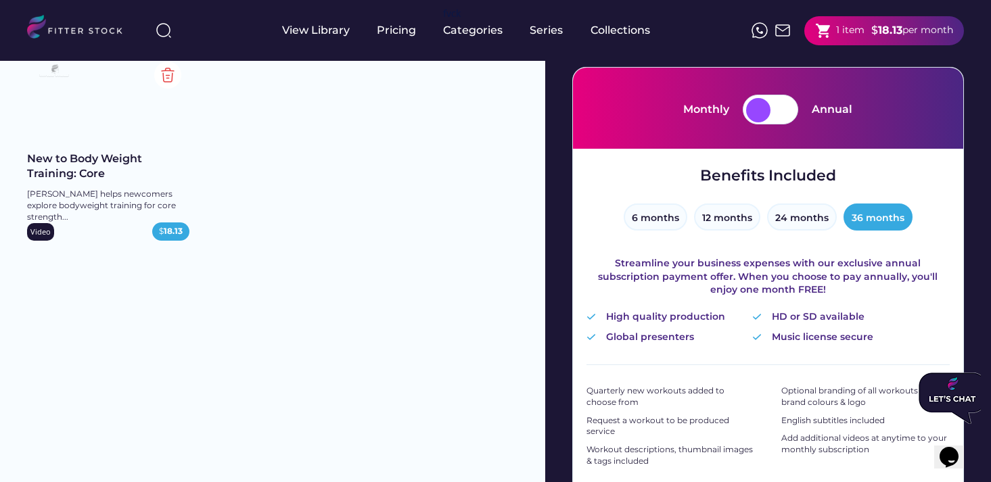
drag, startPoint x: 758, startPoint y: 111, endPoint x: 802, endPoint y: 111, distance: 43.3
click at [802, 111] on div "Monthly Annual" at bounding box center [767, 110] width 169 height 30
click at [766, 110] on div at bounding box center [758, 110] width 24 height 24
click at [659, 223] on button "6 months" at bounding box center [656, 217] width 64 height 27
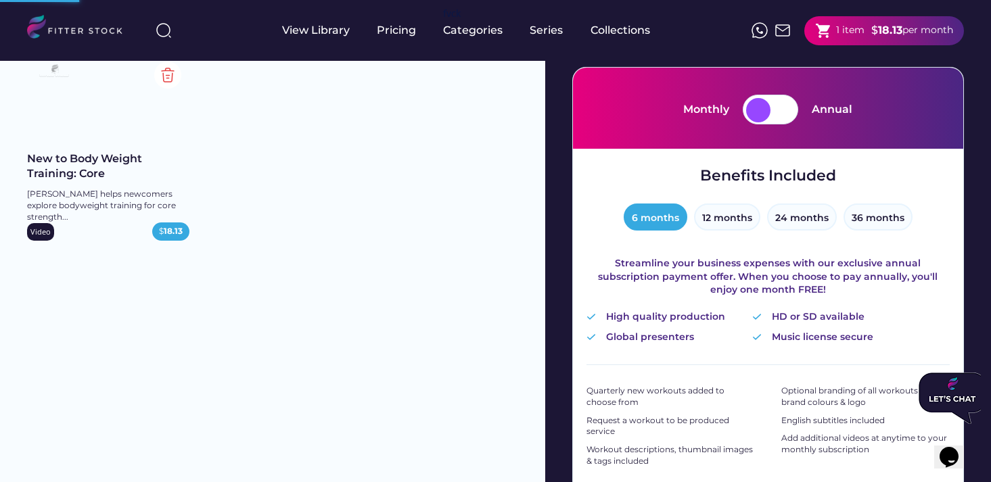
click at [779, 108] on div at bounding box center [782, 110] width 24 height 24
click at [747, 110] on div at bounding box center [758, 110] width 24 height 24
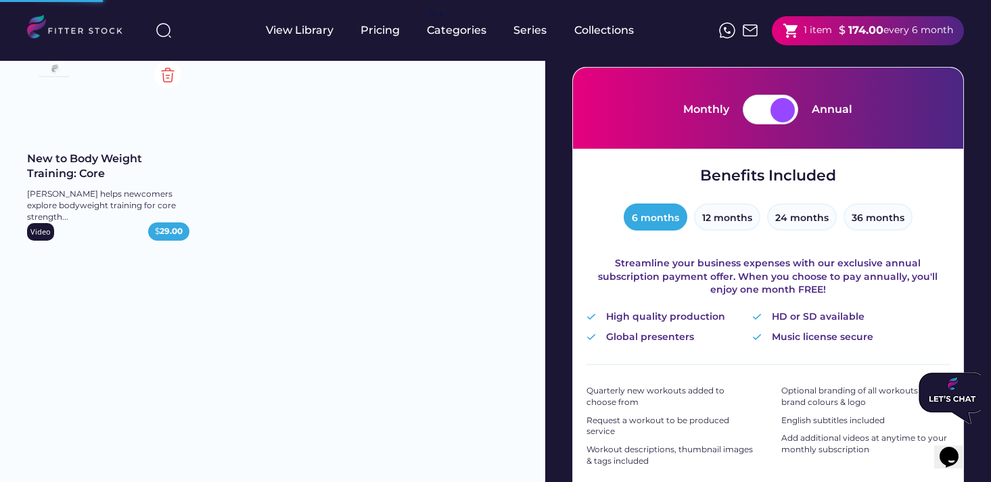
click at [828, 110] on div "Annual" at bounding box center [832, 109] width 41 height 15
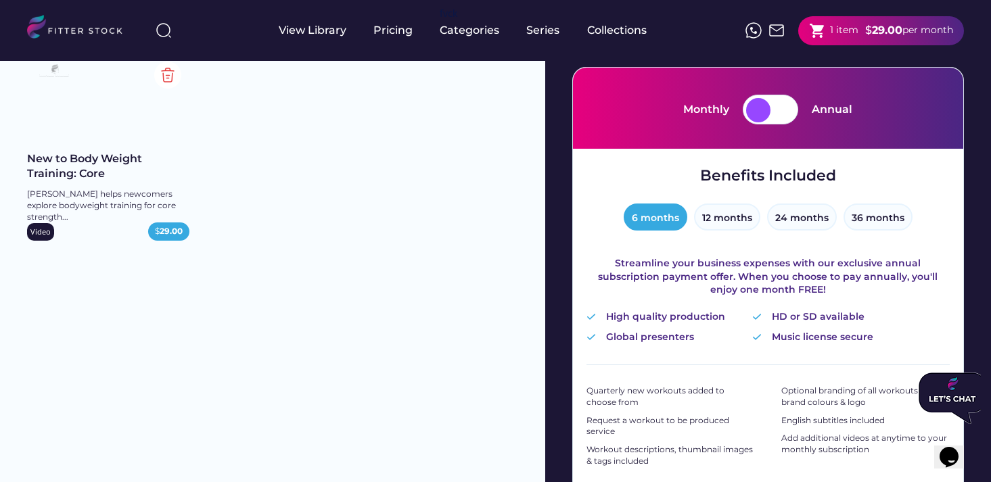
click at [747, 115] on div at bounding box center [770, 110] width 55 height 30
click at [758, 114] on div at bounding box center [758, 110] width 24 height 24
click at [784, 111] on div at bounding box center [782, 110] width 24 height 24
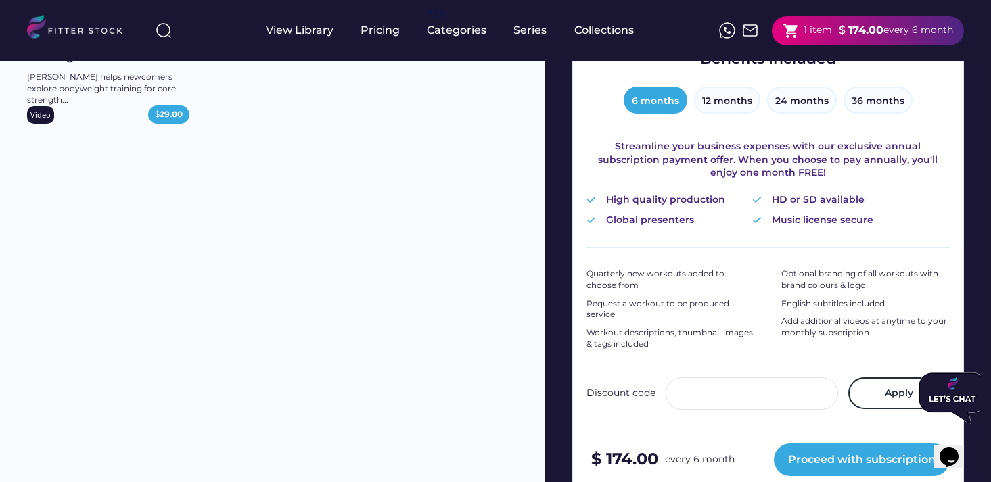
scroll to position [254, 0]
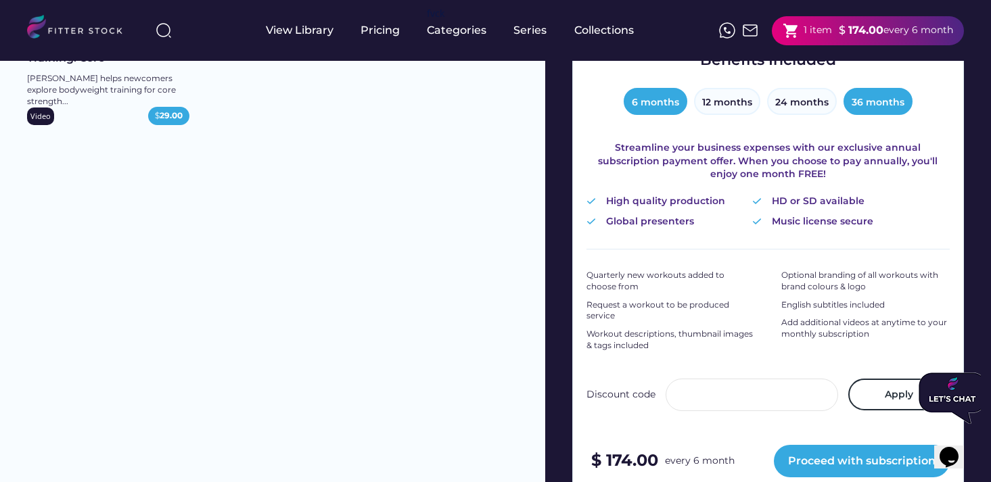
click at [873, 104] on button "36 months" at bounding box center [878, 101] width 69 height 27
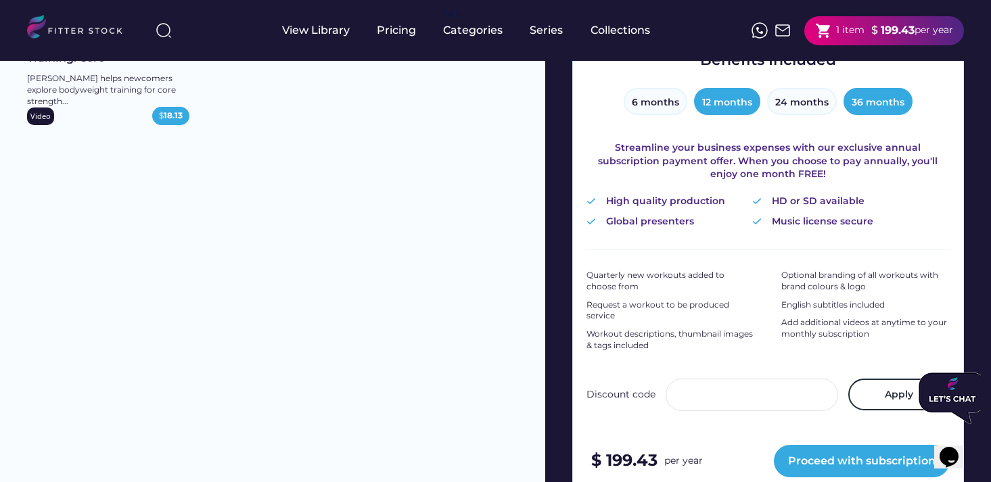
click at [736, 103] on button "12 months" at bounding box center [727, 101] width 66 height 27
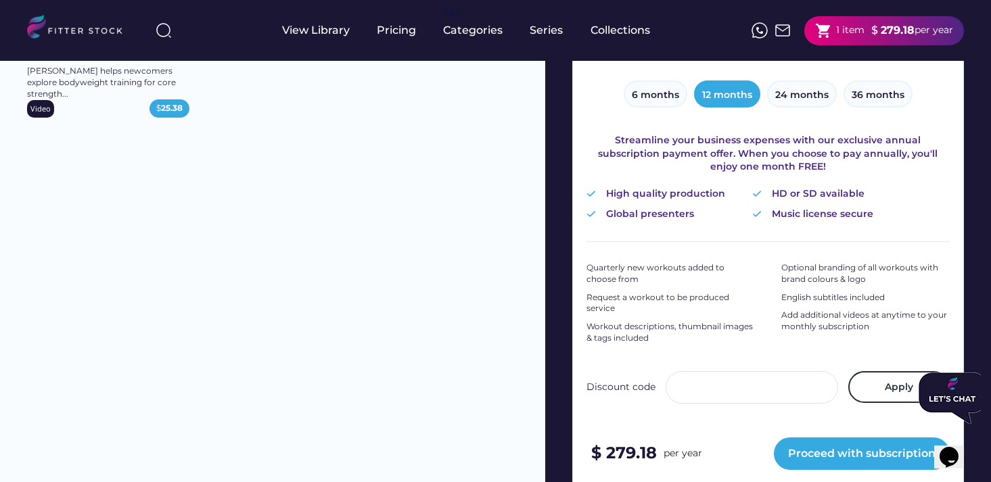
scroll to position [264, 0]
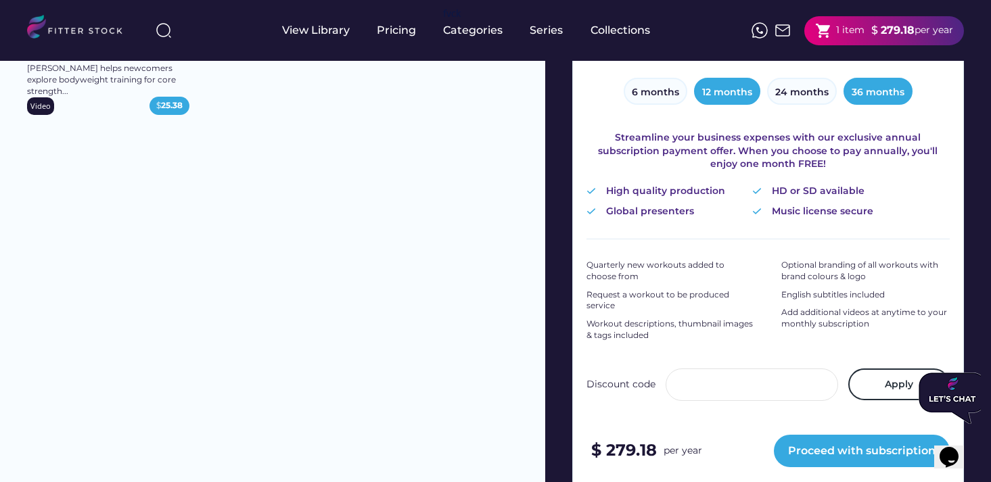
click at [874, 96] on button "36 months" at bounding box center [878, 91] width 69 height 27
click at [806, 93] on button "24 months" at bounding box center [802, 91] width 70 height 27
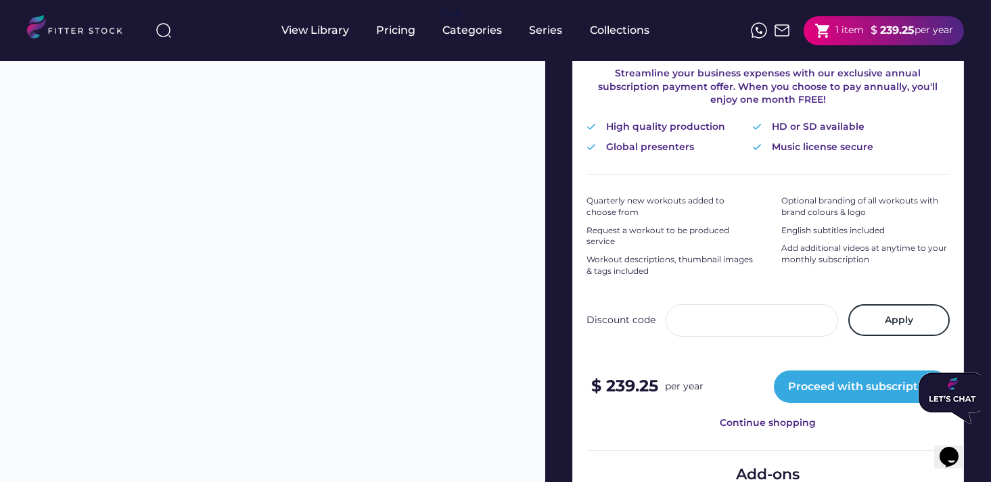
scroll to position [330, 0]
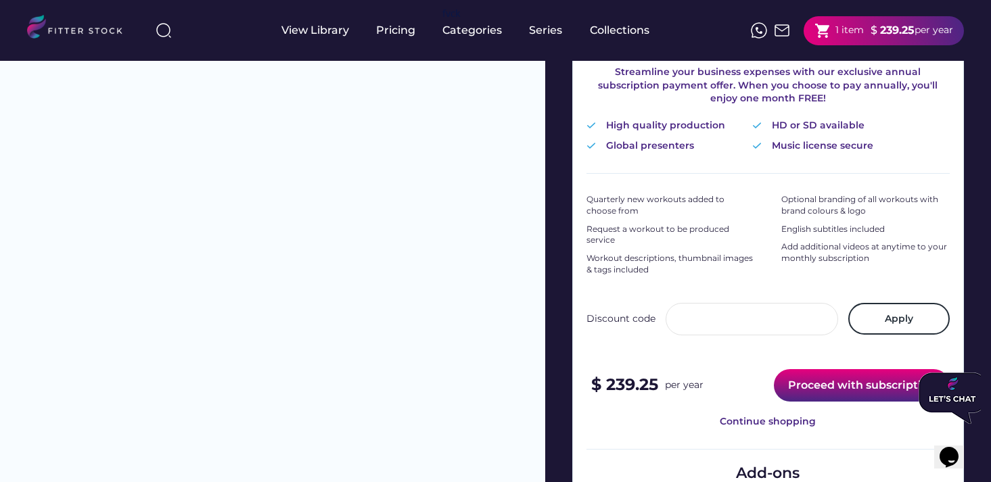
click at [850, 386] on button "Proceed with subscription" at bounding box center [862, 385] width 176 height 32
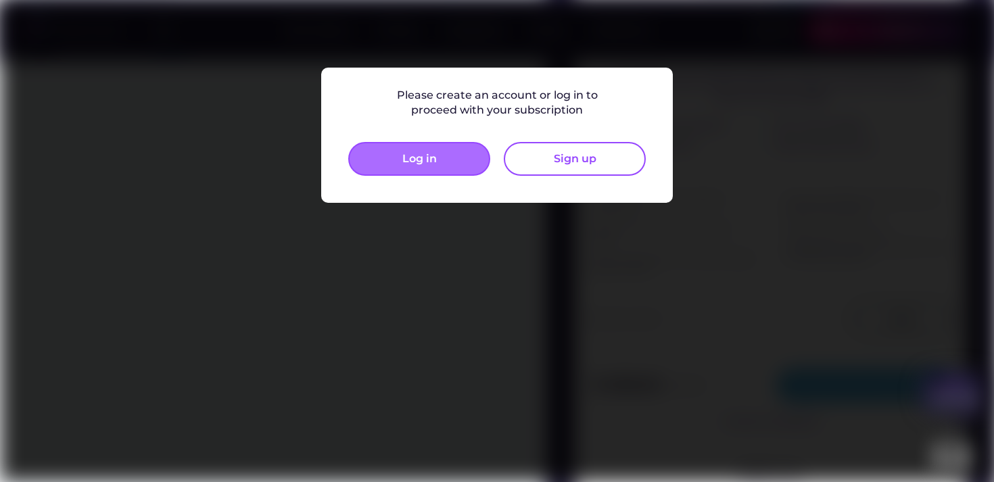
click at [428, 166] on button "Log in" at bounding box center [419, 159] width 142 height 34
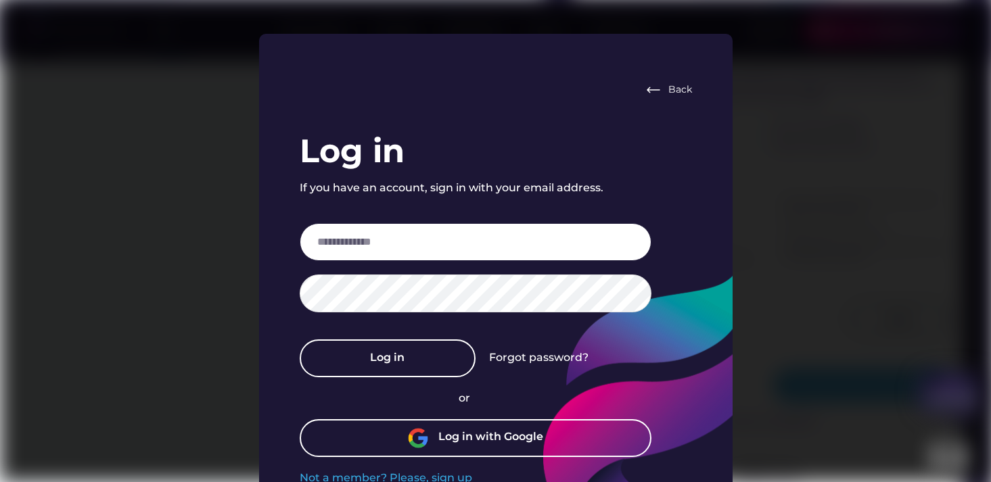
click at [409, 235] on input "email" at bounding box center [476, 242] width 352 height 38
click at [652, 93] on img at bounding box center [653, 90] width 16 height 16
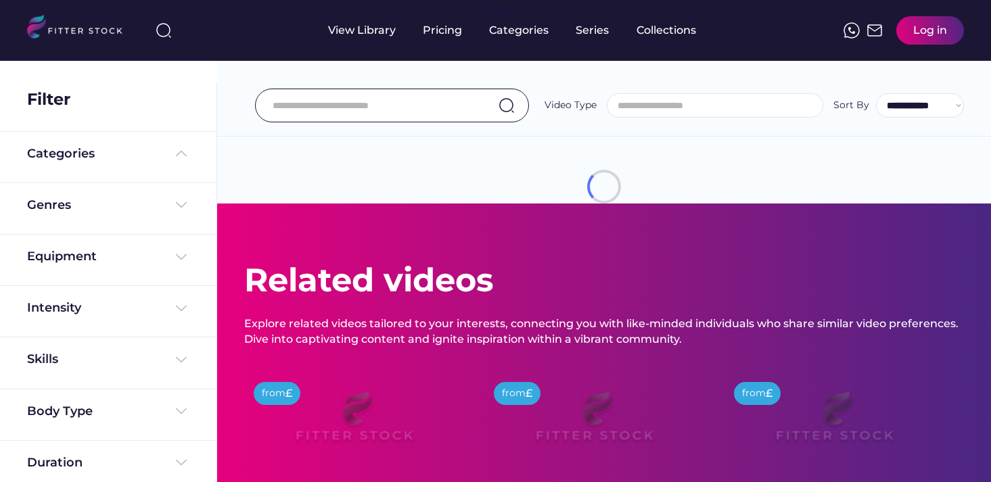
select select "**********"
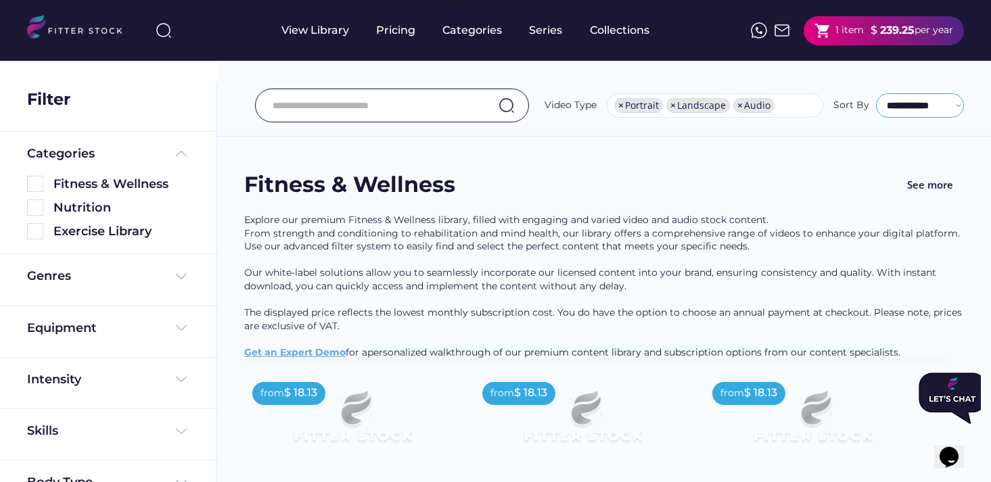
click at [934, 108] on select "**********" at bounding box center [920, 105] width 88 height 24
click at [865, 29] on div "shopping_cart 1 item $ 239.25 per year" at bounding box center [884, 30] width 160 height 29
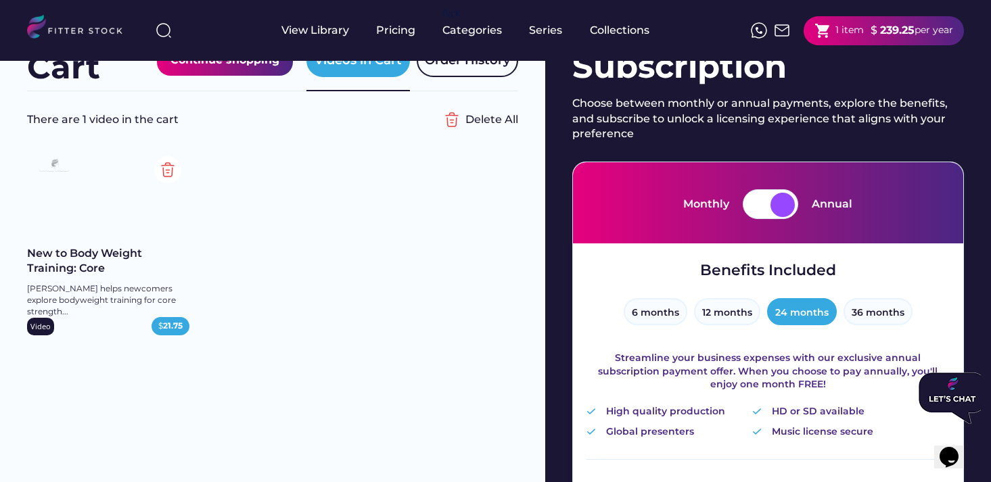
scroll to position [81, 0]
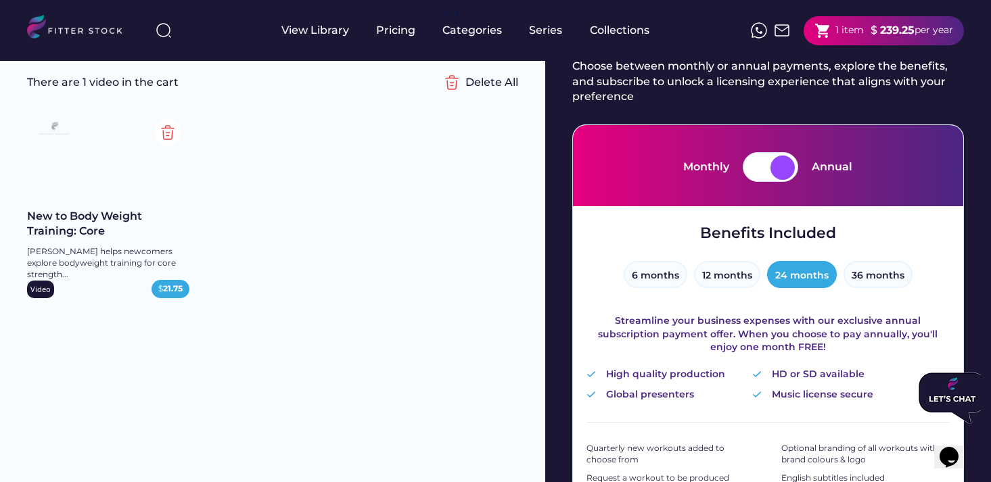
click at [952, 455] on icon "Chat widget" at bounding box center [949, 457] width 19 height 20
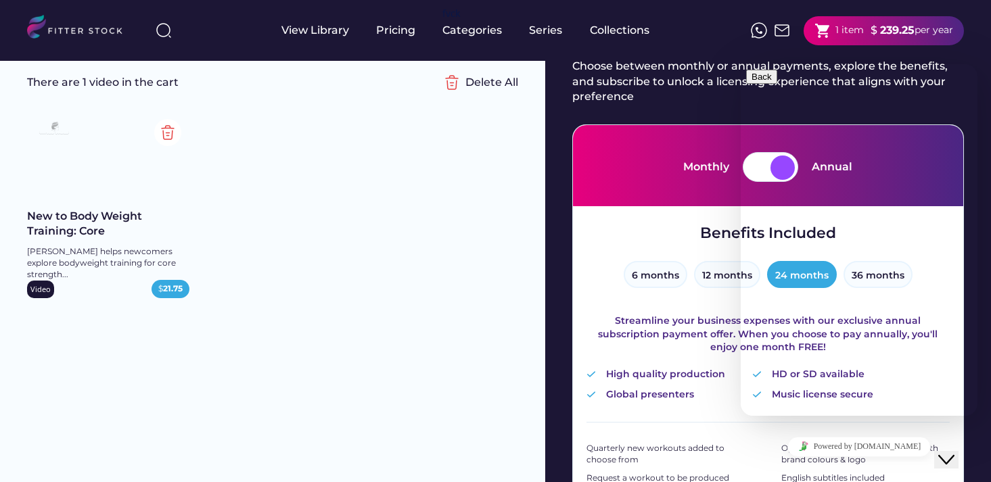
type input "***"
type input "**********"
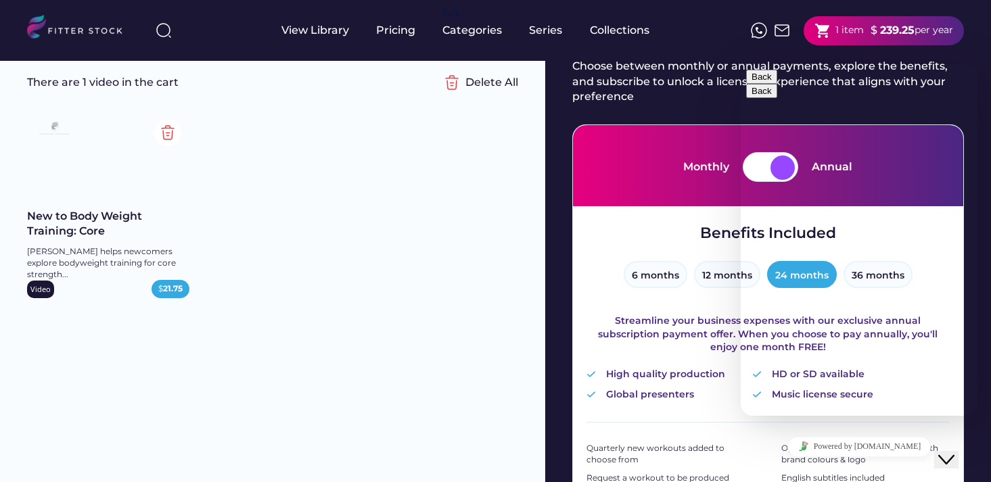
type textarea "**"
type textarea "**********"
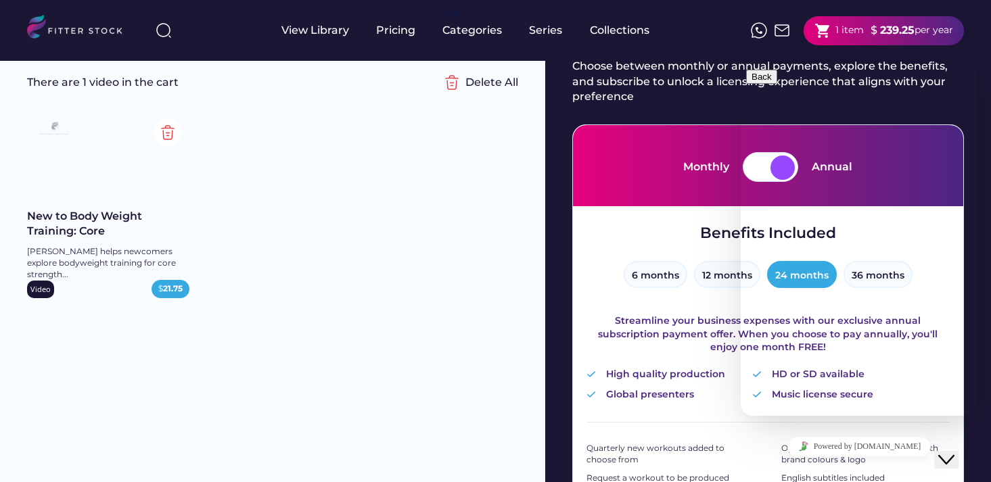
type textarea "**********"
click at [840, 143] on div "Your message was sent successfully! Send Again" at bounding box center [859, 124] width 226 height 37
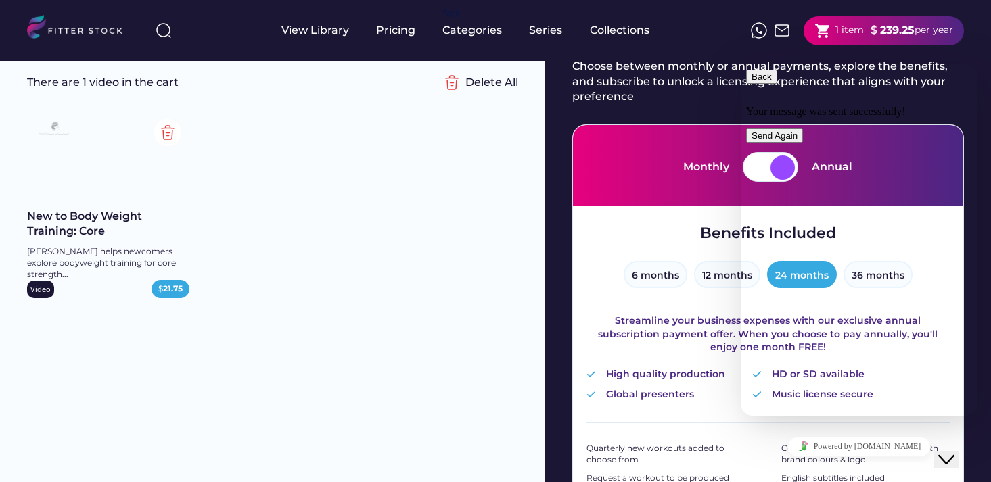
click at [803, 143] on button "Send Again" at bounding box center [774, 136] width 57 height 14
